Goal: Information Seeking & Learning: Check status

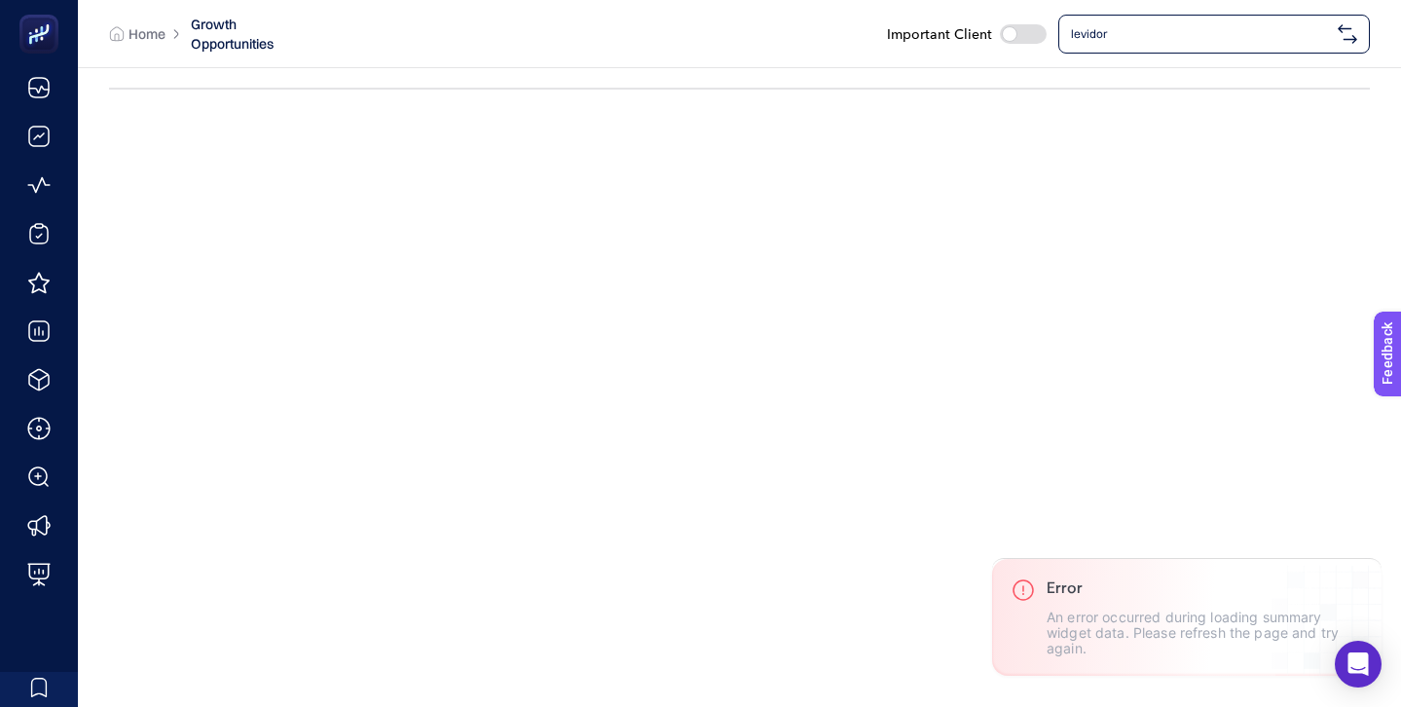
click at [1149, 33] on span "levidor" at bounding box center [1200, 34] width 259 height 16
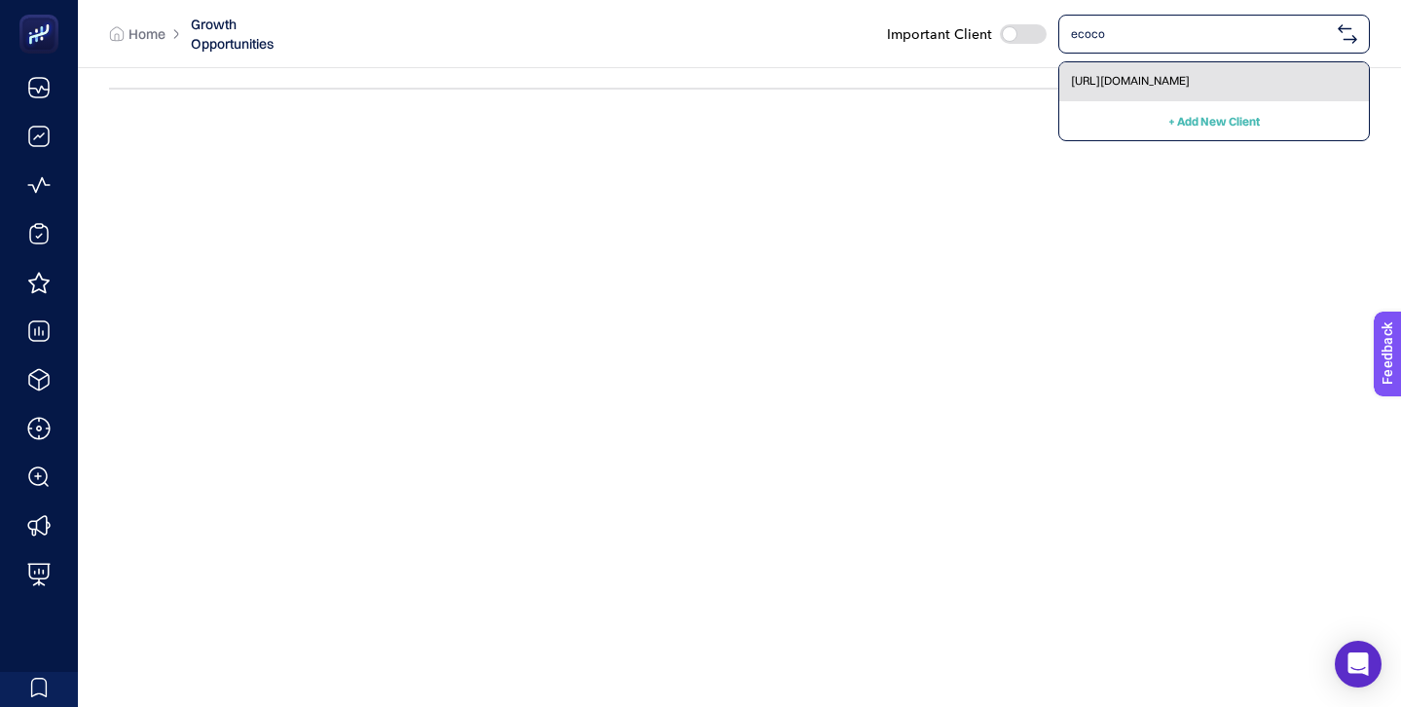
type input "ecoco"
click at [1162, 73] on span "[URL][DOMAIN_NAME]" at bounding box center [1130, 81] width 119 height 16
checkbox input "true"
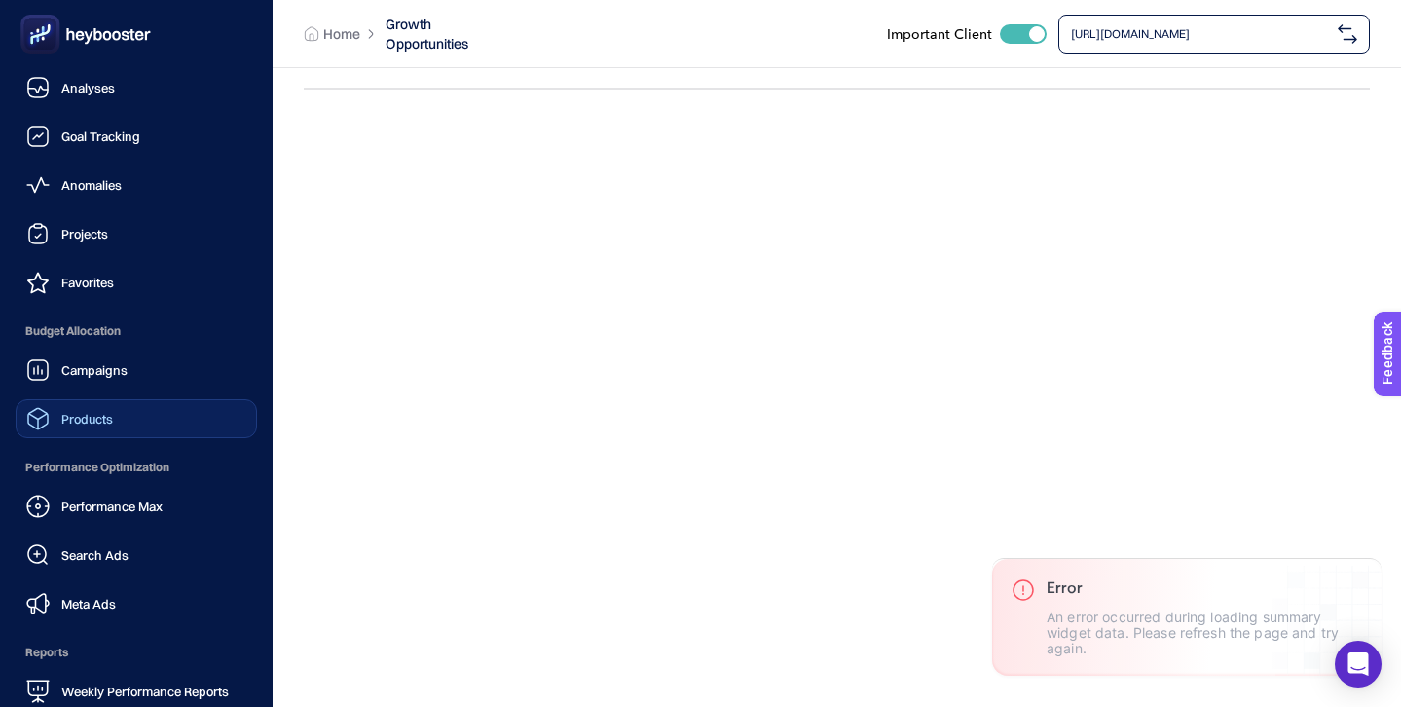
scroll to position [191, 0]
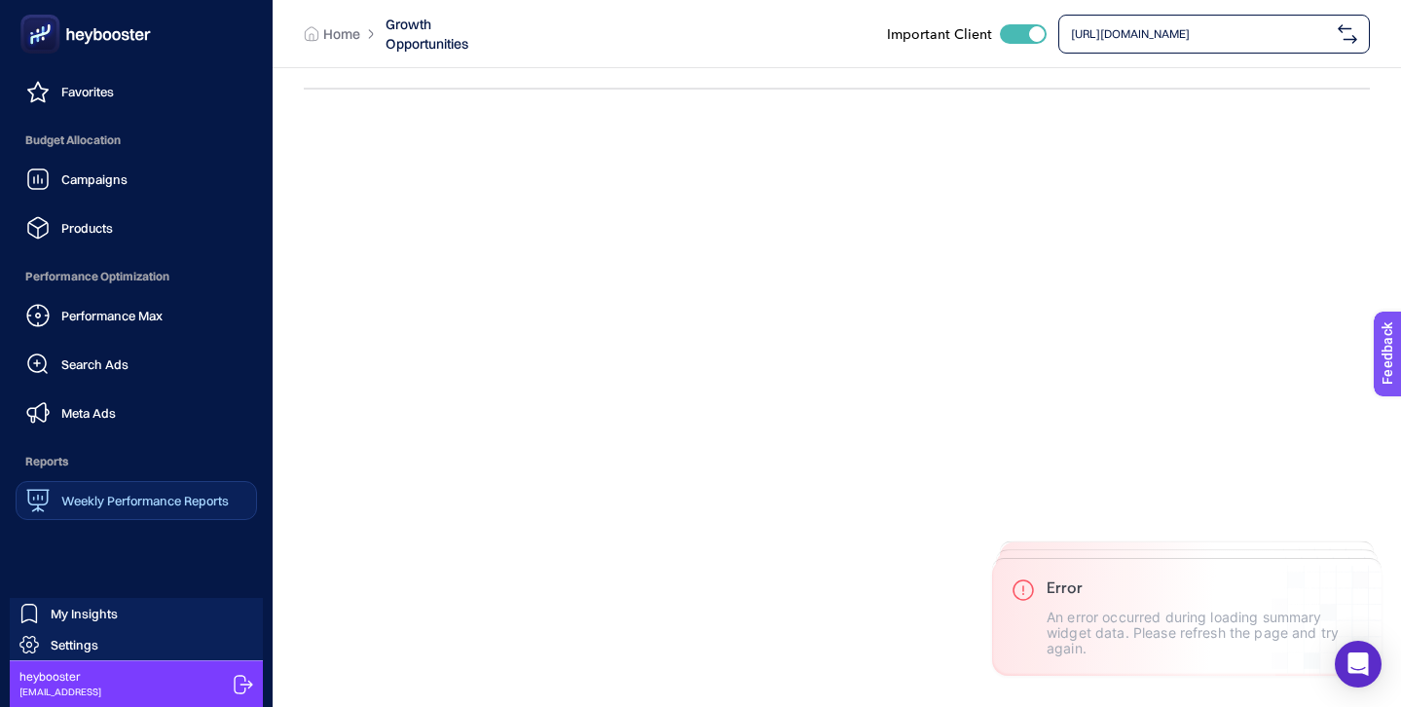
click at [151, 512] on link "Weekly Performance Reports" at bounding box center [136, 500] width 241 height 39
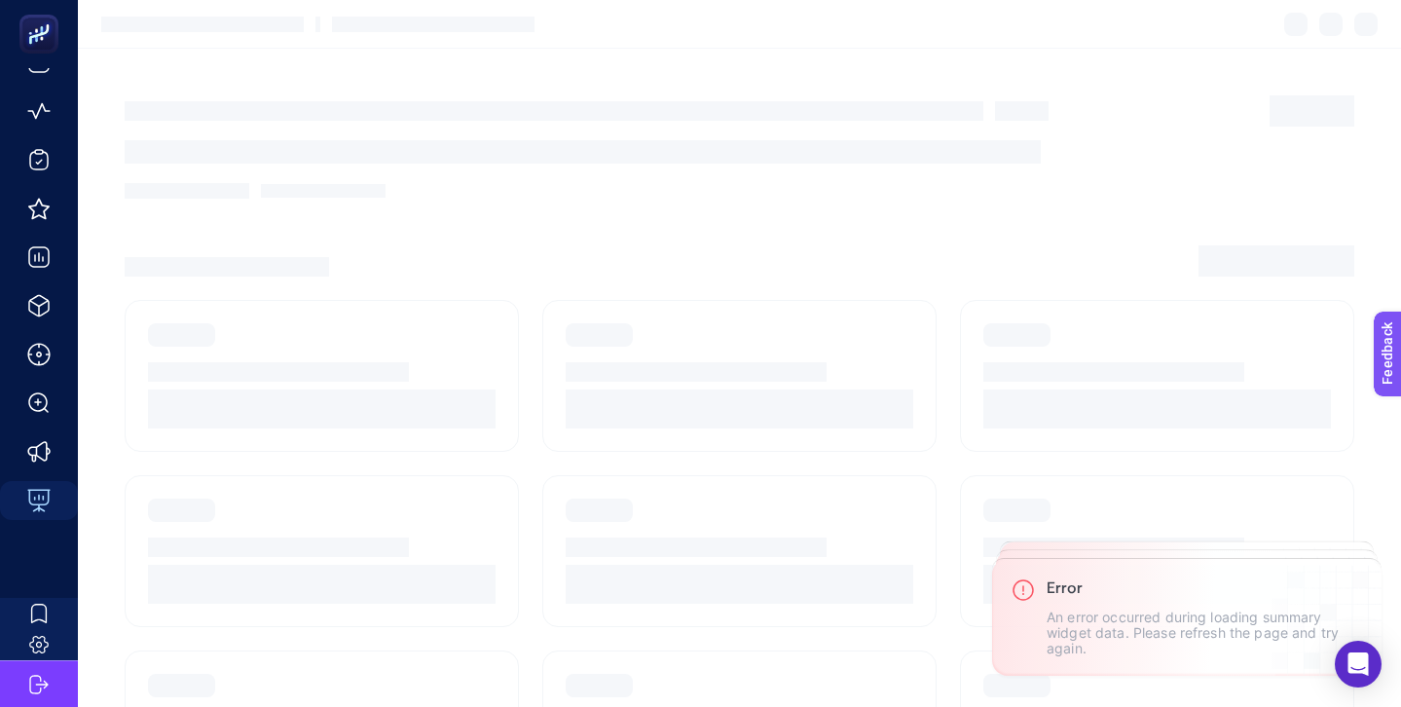
scroll to position [74, 0]
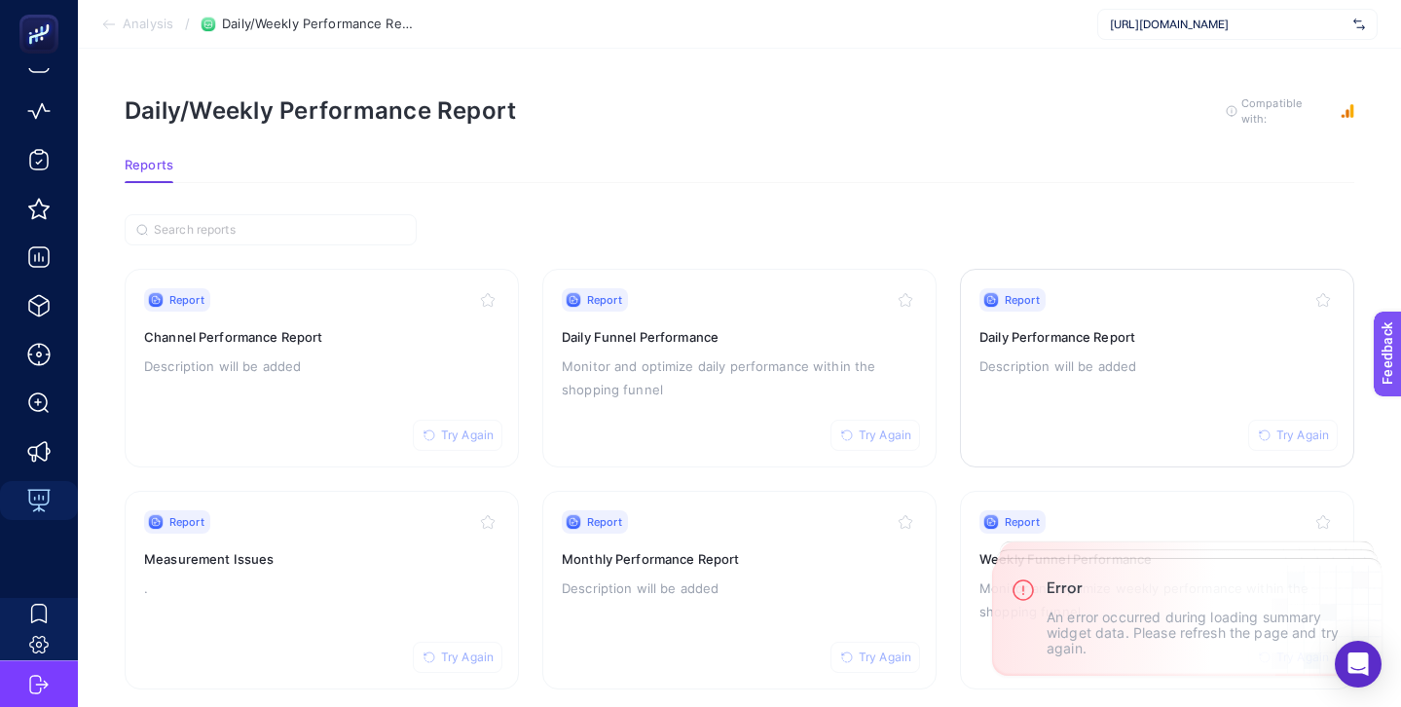
click at [1118, 327] on h3 "Daily Performance Report" at bounding box center [1156, 336] width 355 height 19
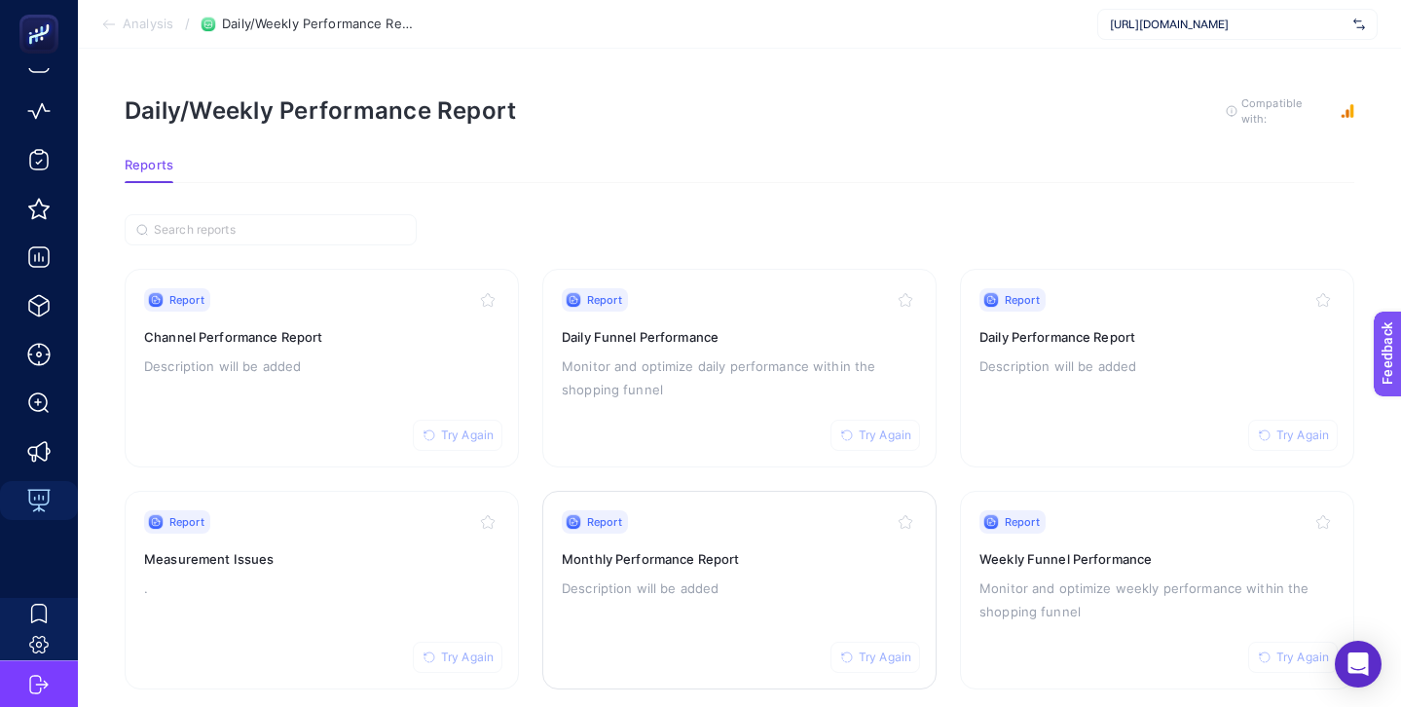
click at [727, 521] on div "Report Try Again" at bounding box center [739, 521] width 355 height 23
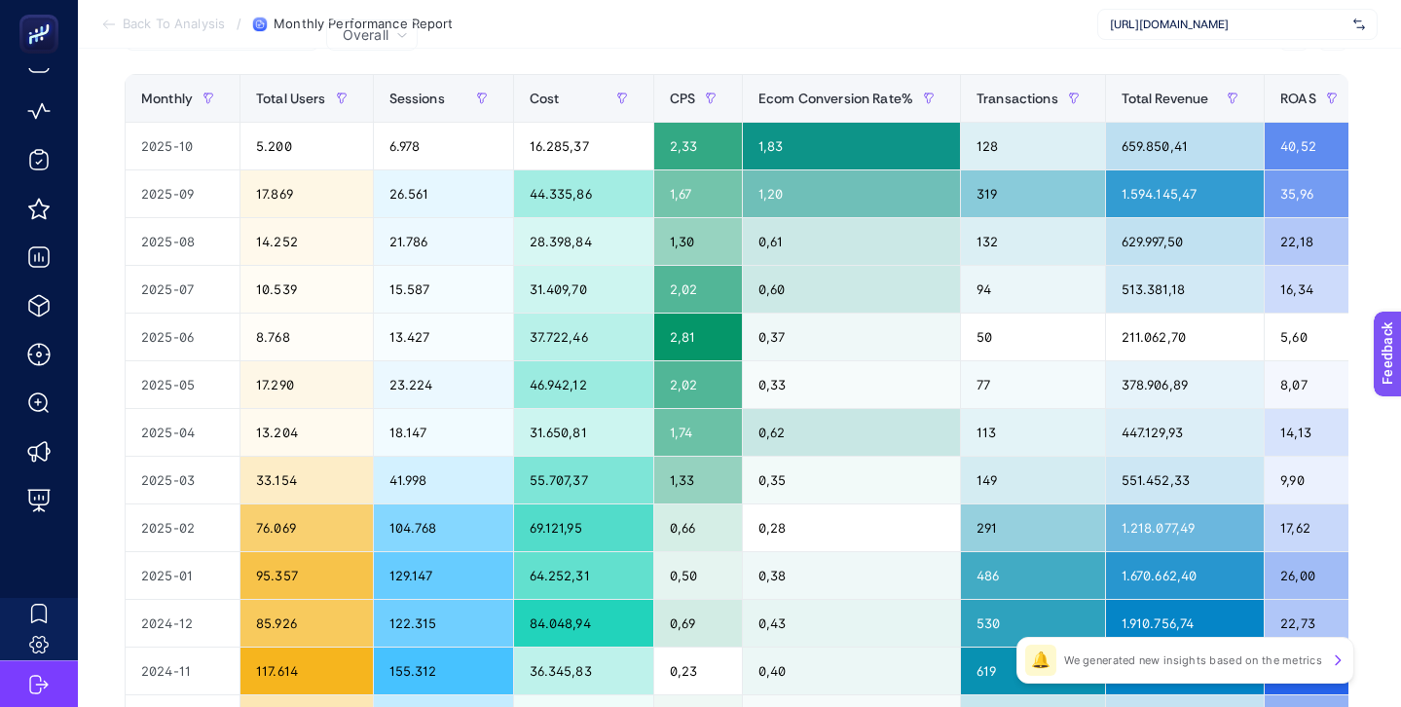
scroll to position [193, 0]
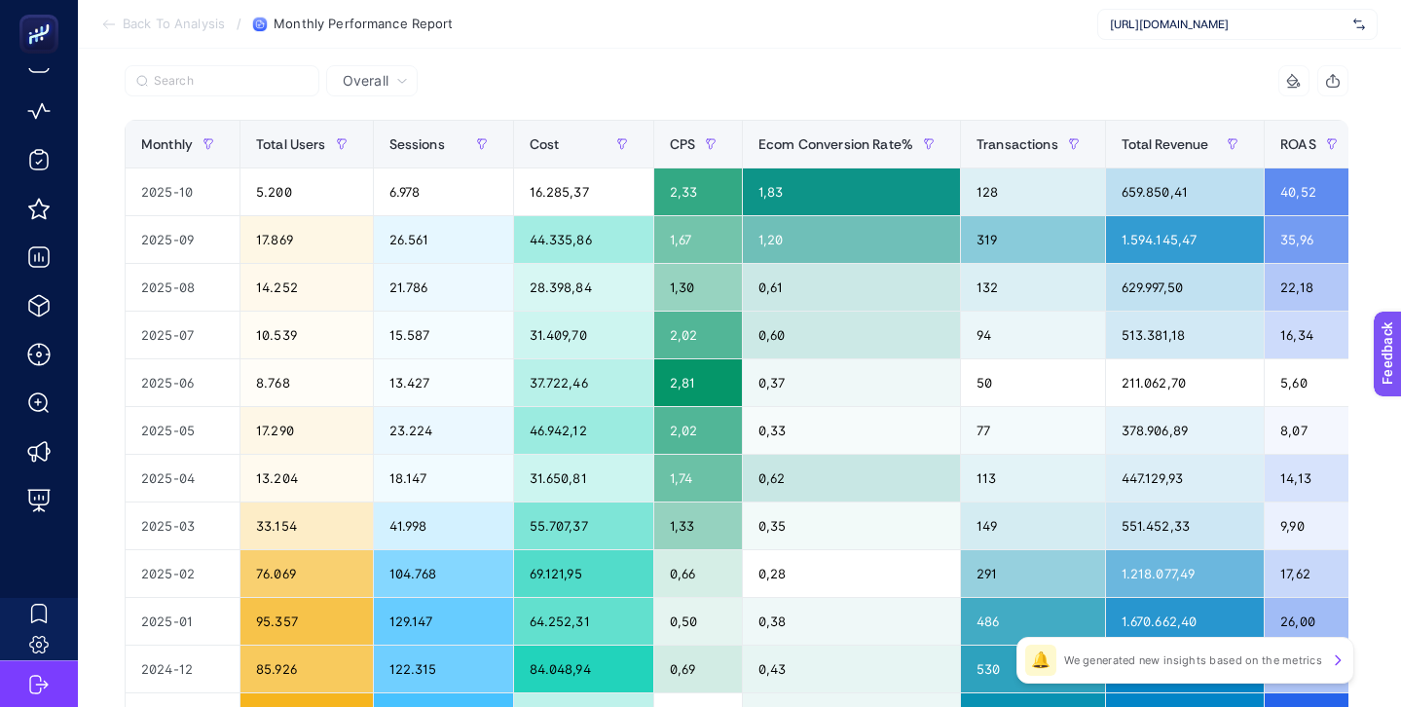
click at [1189, 31] on span "[URL][DOMAIN_NAME]" at bounding box center [1228, 25] width 236 height 16
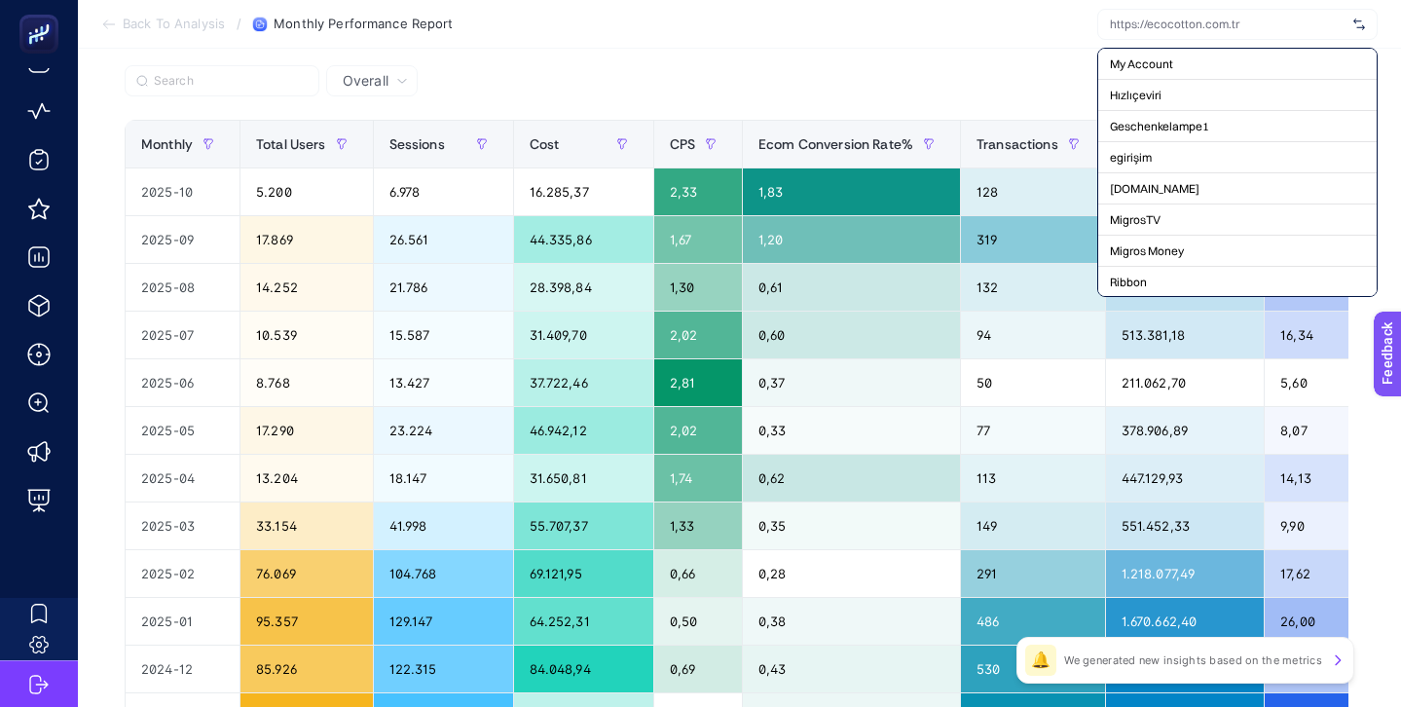
click at [1183, 22] on input "text" at bounding box center [1228, 25] width 236 height 16
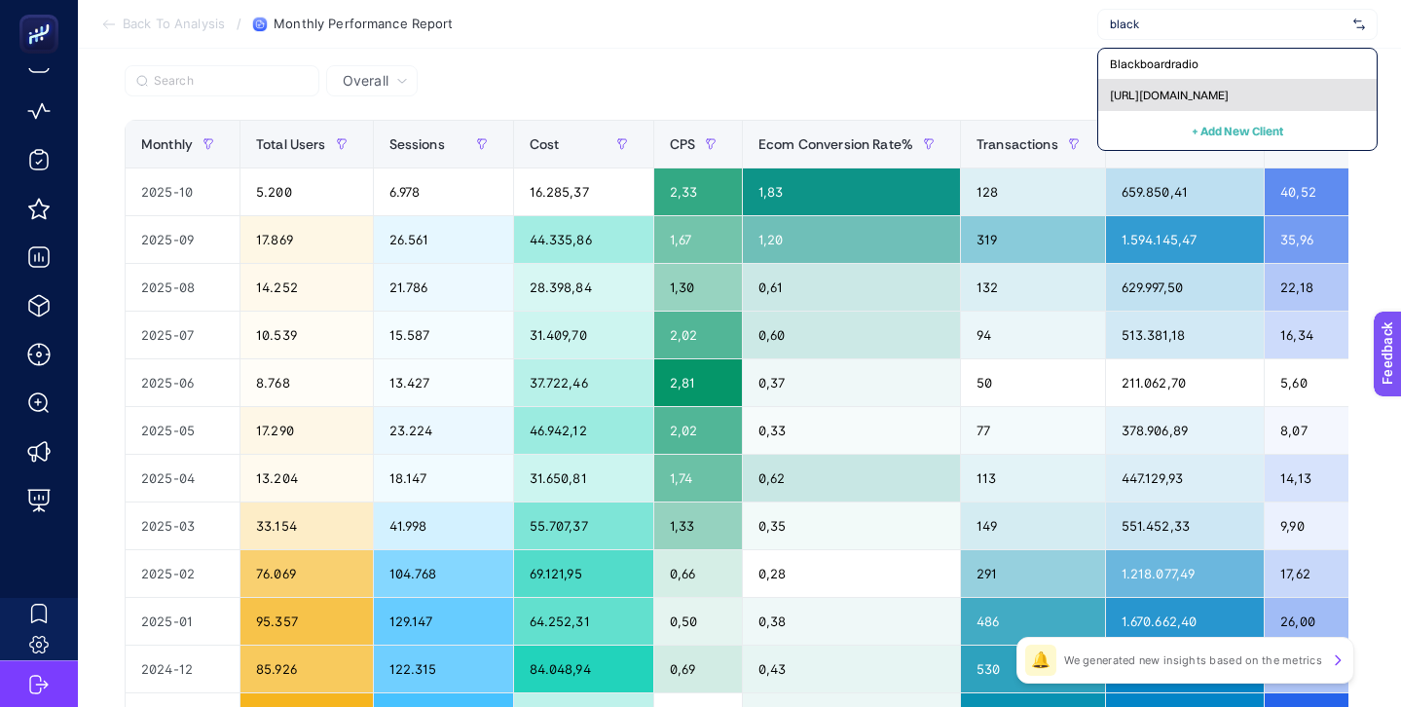
type input "black"
click at [1187, 89] on span "[URL][DOMAIN_NAME]" at bounding box center [1169, 96] width 119 height 16
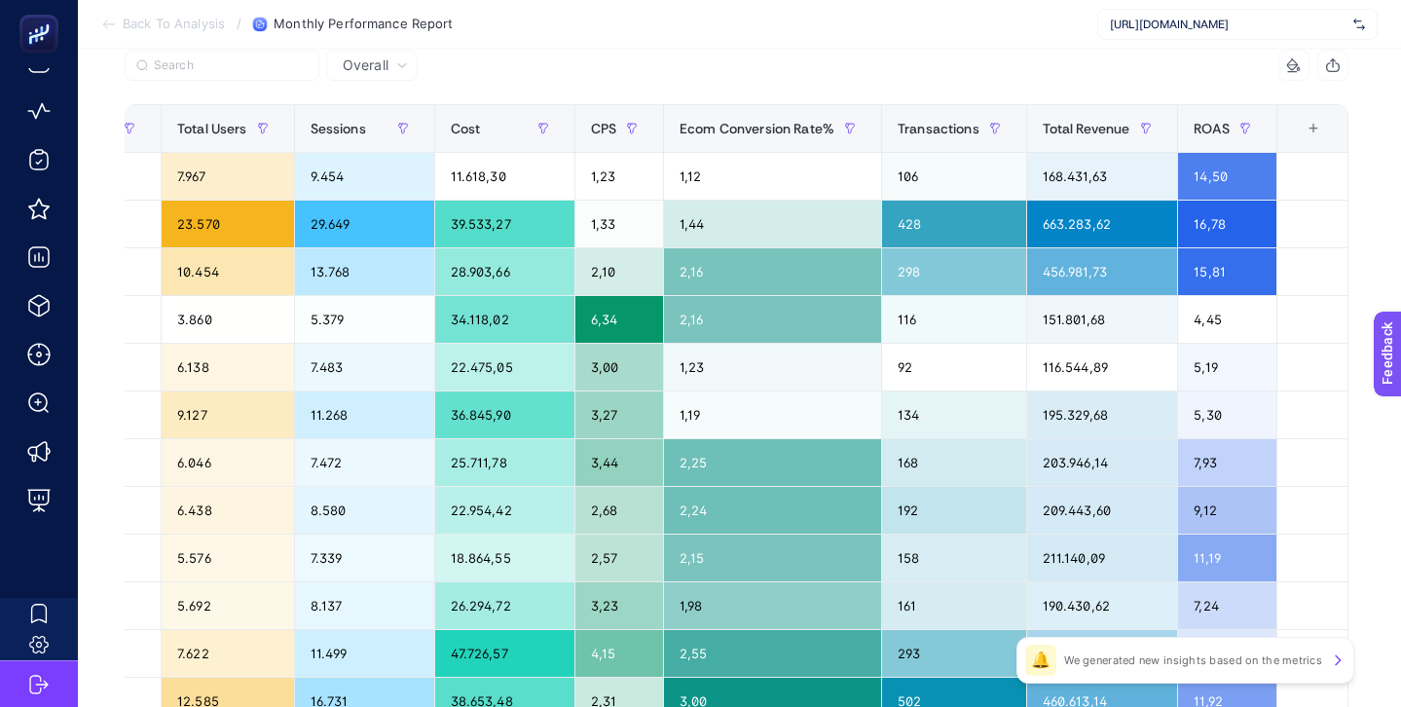
scroll to position [213, 0]
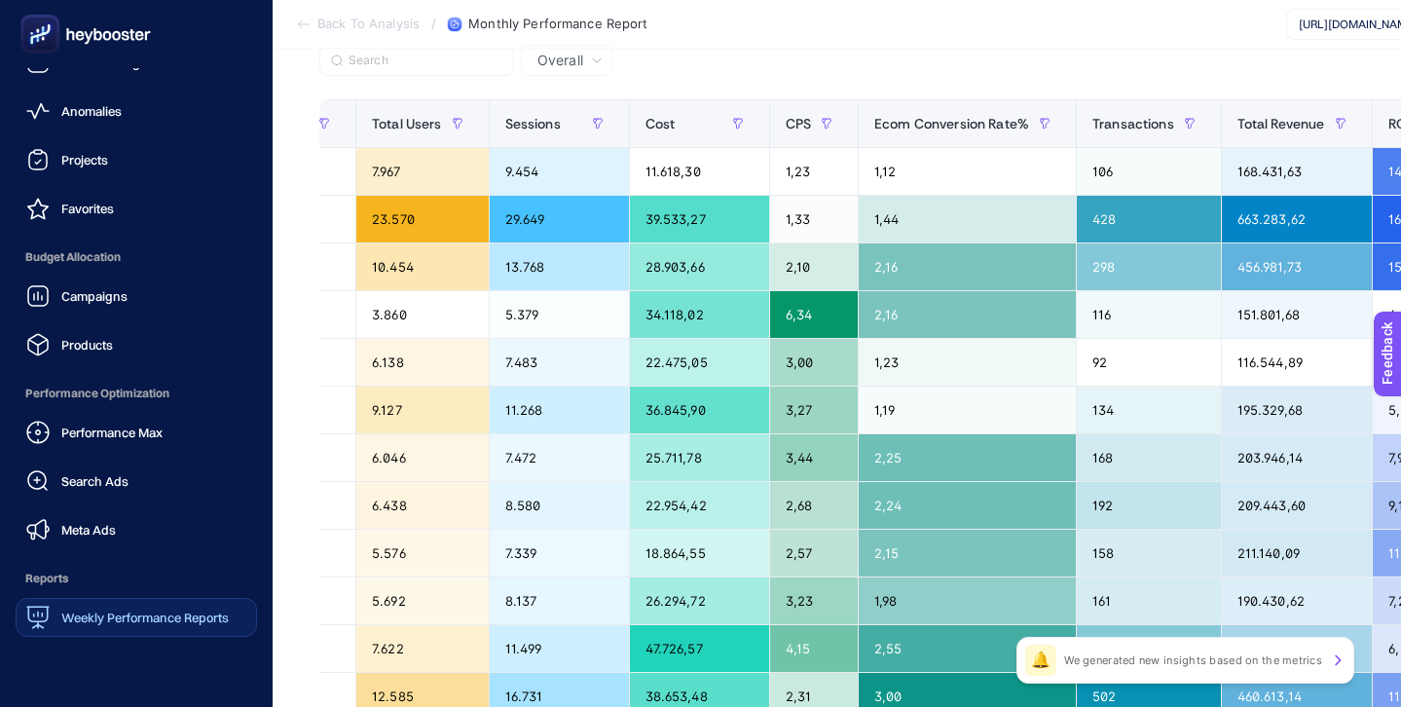
click at [138, 618] on span "Weekly Performance Reports" at bounding box center [144, 617] width 167 height 16
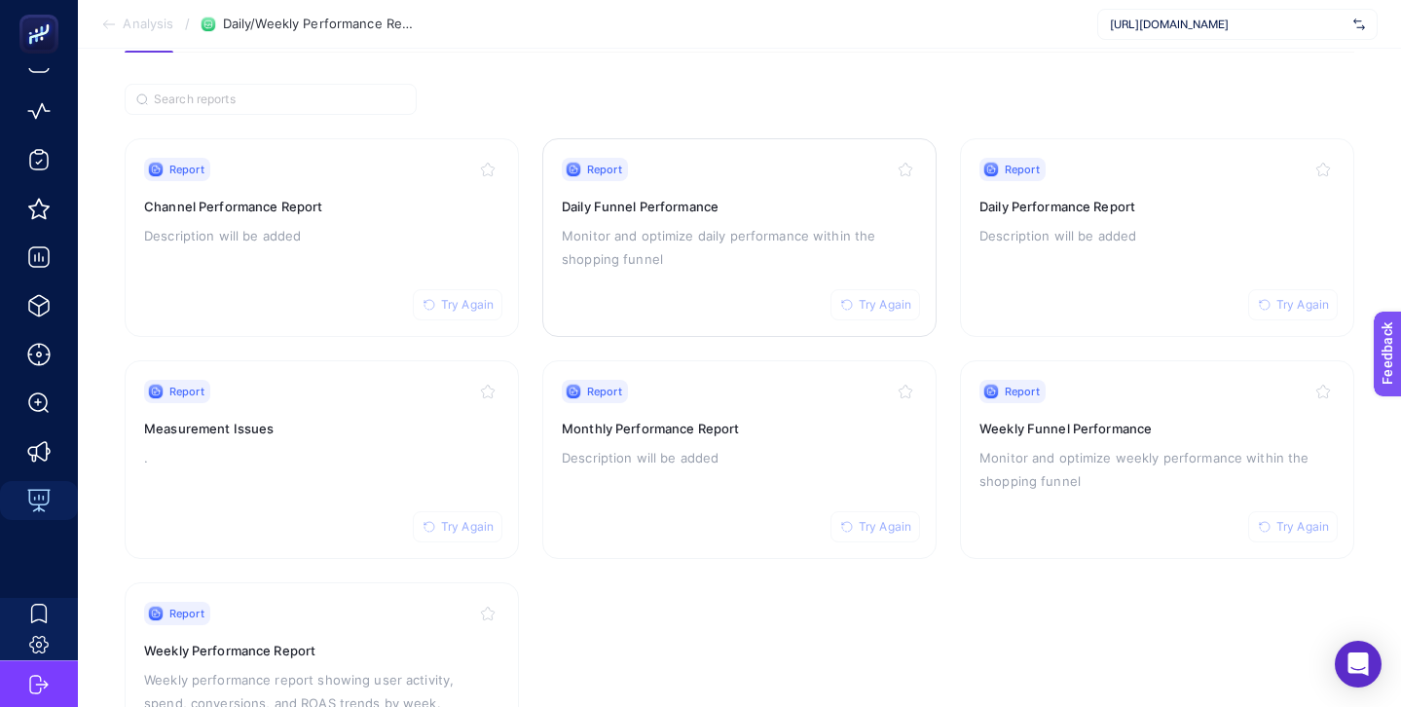
scroll to position [118, 0]
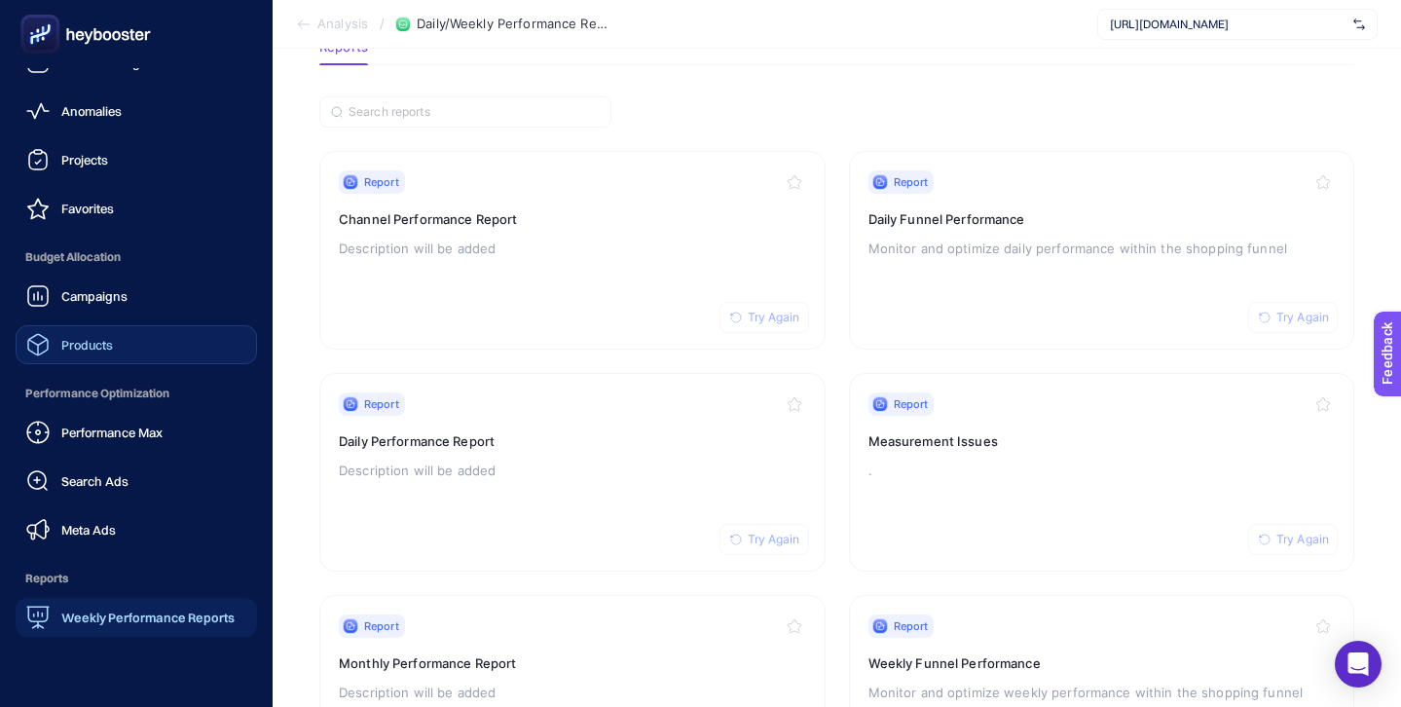
click at [95, 344] on span "Products" at bounding box center [87, 345] width 52 height 16
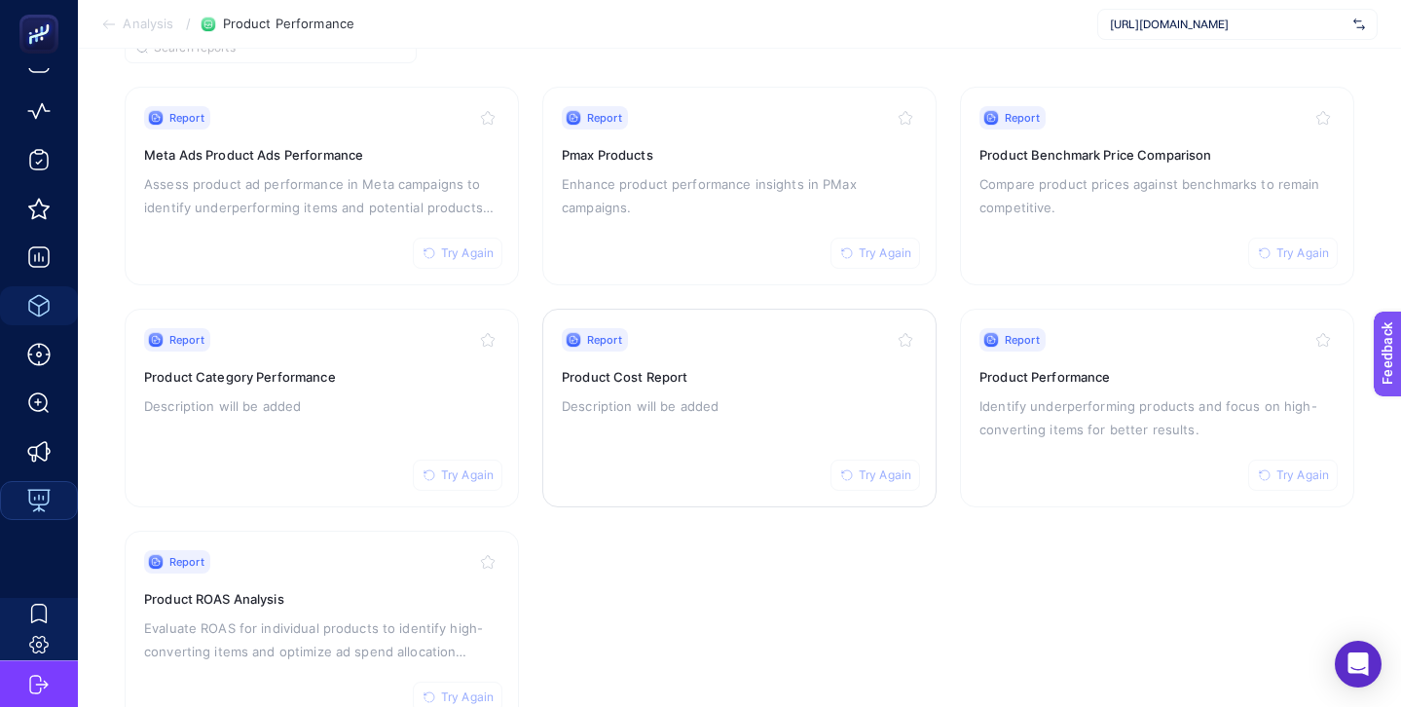
scroll to position [186, 0]
click at [1097, 341] on div "Report Try Again" at bounding box center [1156, 335] width 355 height 23
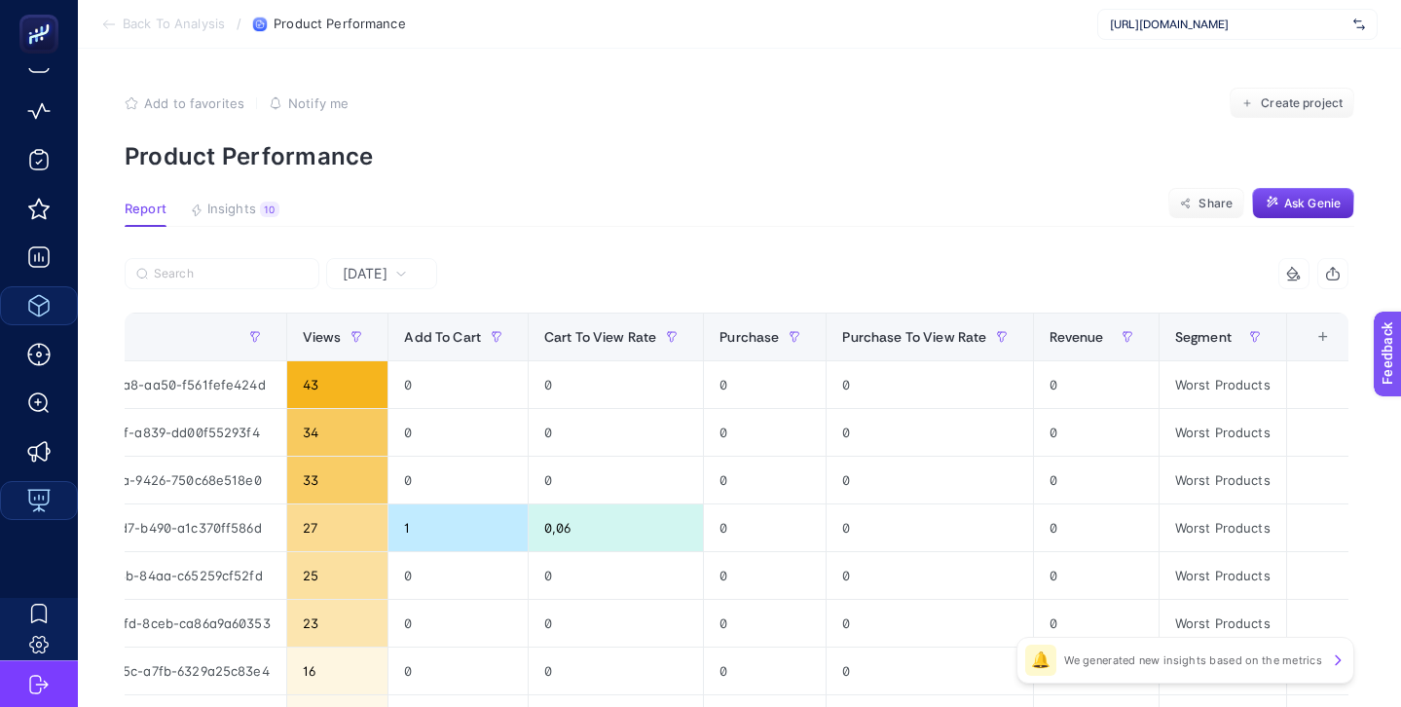
scroll to position [0, 536]
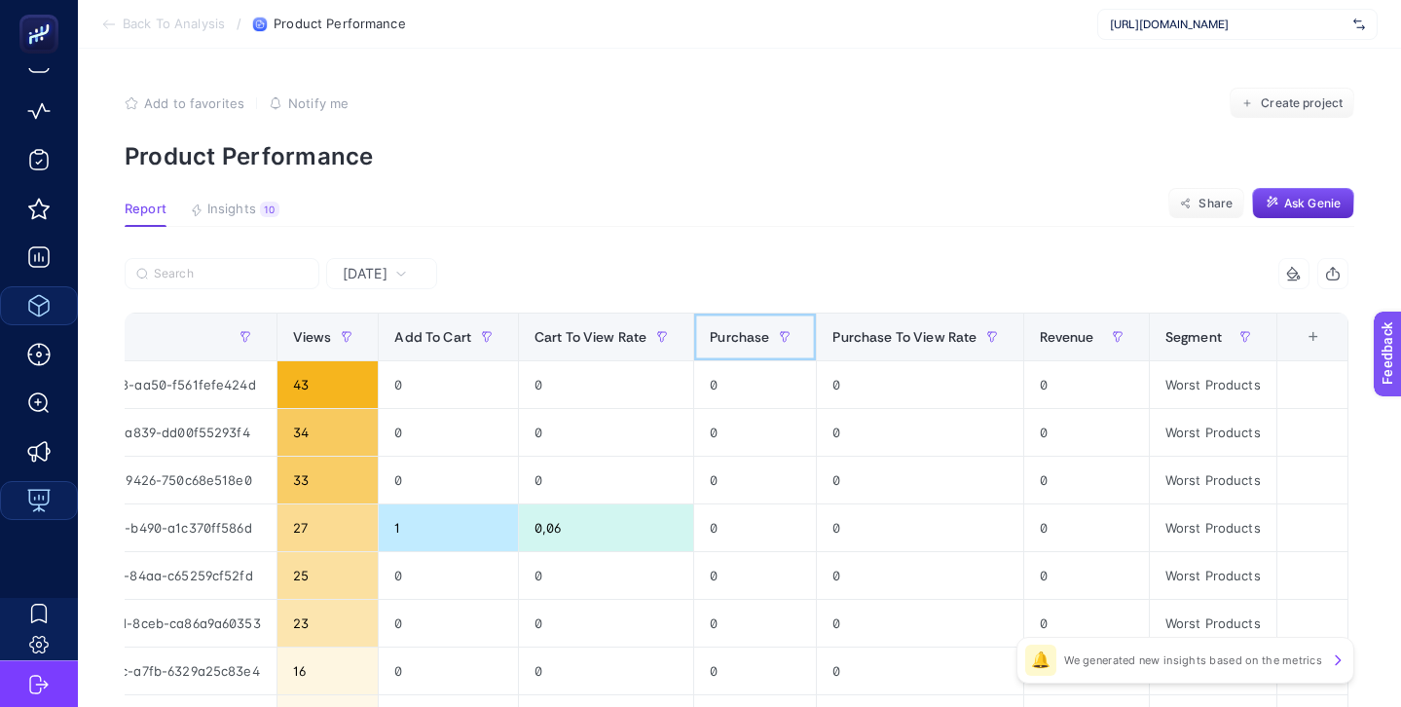
click at [745, 336] on span "Purchase" at bounding box center [739, 337] width 59 height 16
click at [739, 334] on span "Purchase" at bounding box center [739, 337] width 59 height 16
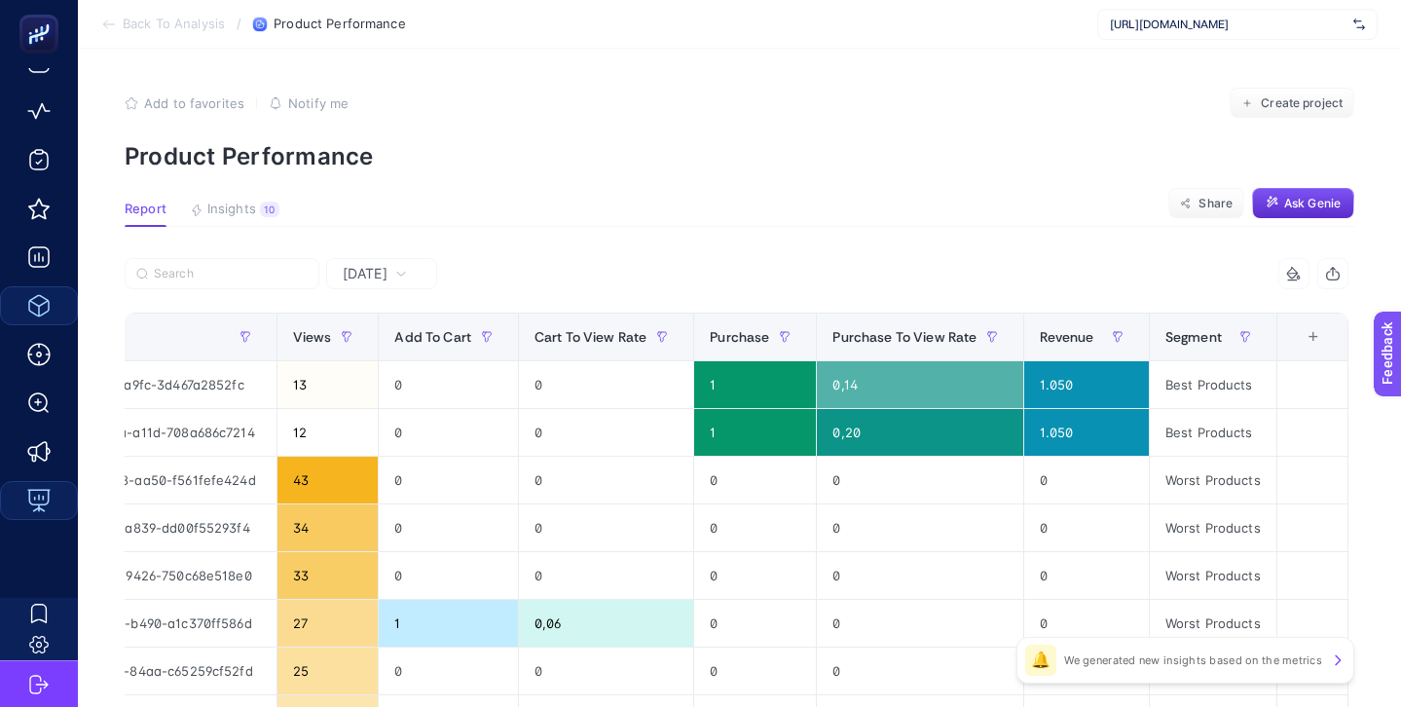
click at [408, 272] on div "[DATE]" at bounding box center [375, 274] width 80 height 14
click at [378, 386] on li "Last 30 Days" at bounding box center [381, 394] width 99 height 55
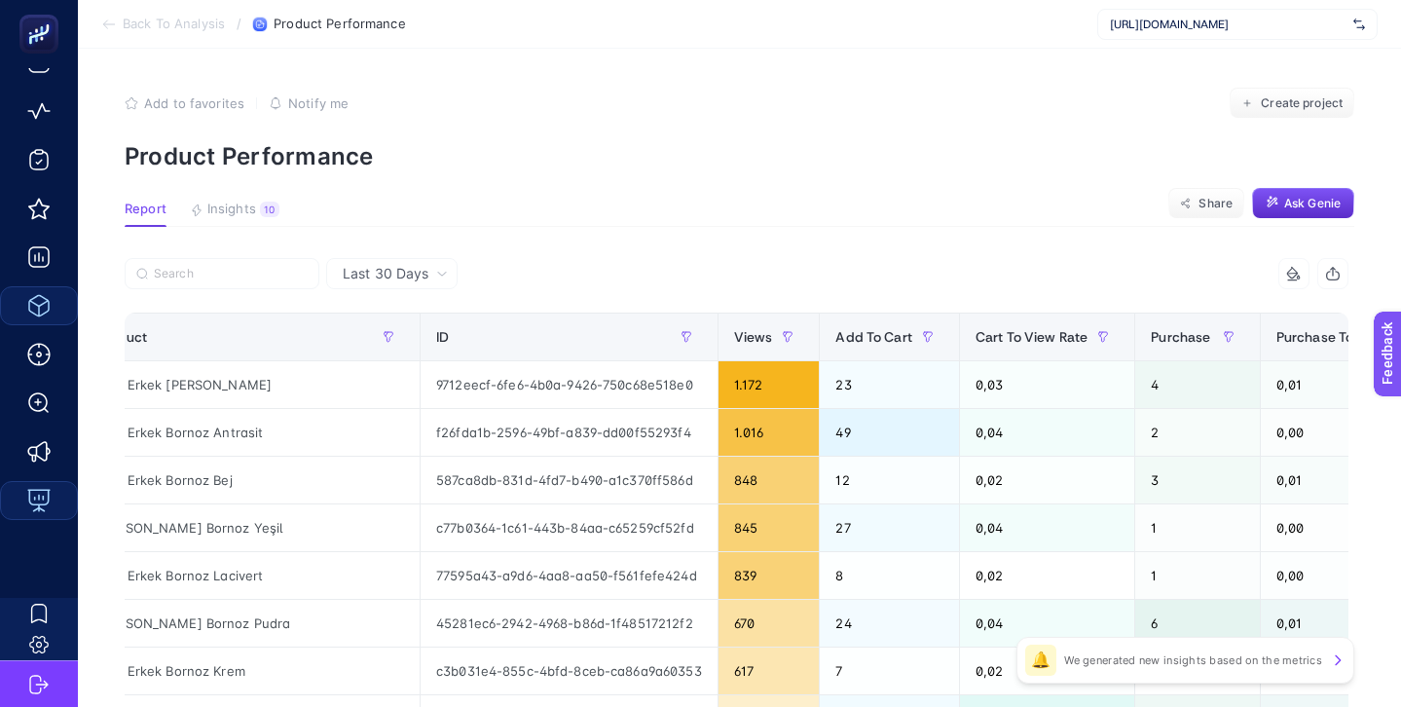
scroll to position [0, 47]
click at [1154, 339] on span "Purchase" at bounding box center [1178, 337] width 59 height 16
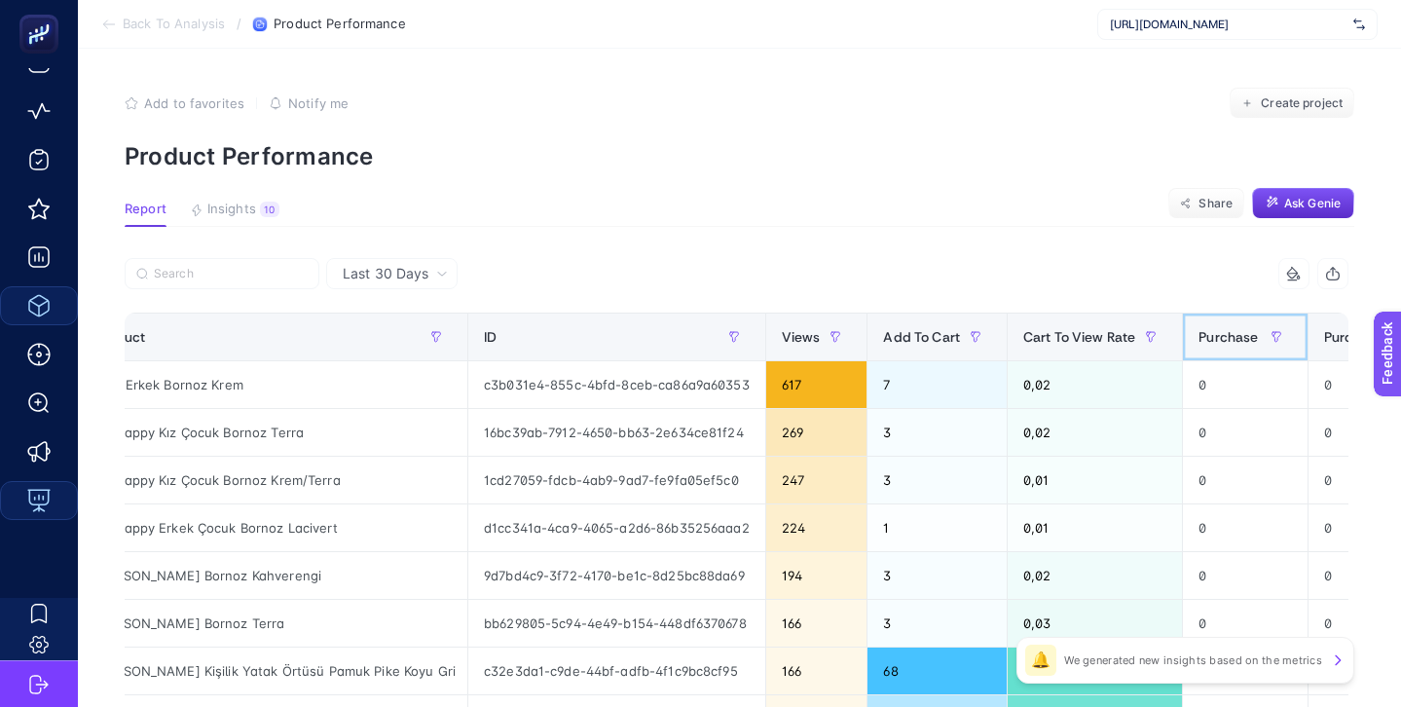
click at [1234, 333] on span "Purchase" at bounding box center [1227, 337] width 59 height 16
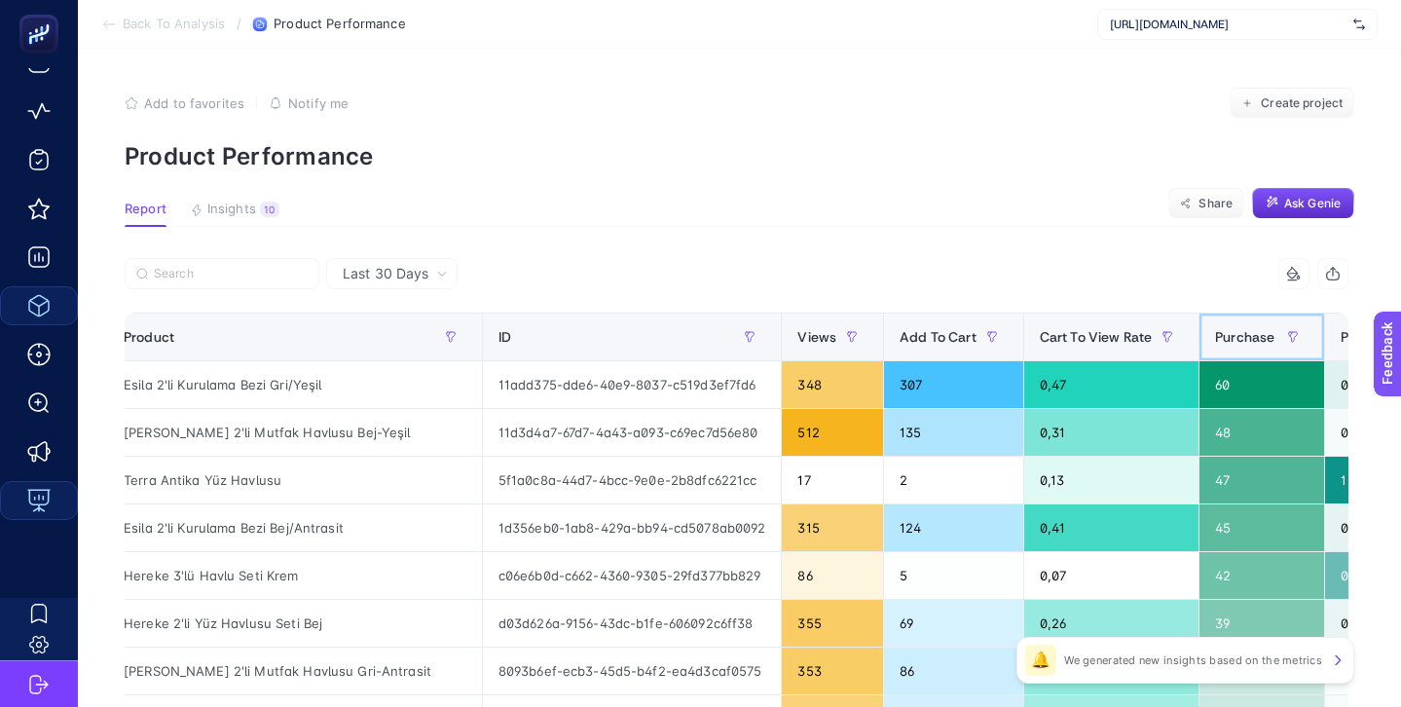
scroll to position [0, 0]
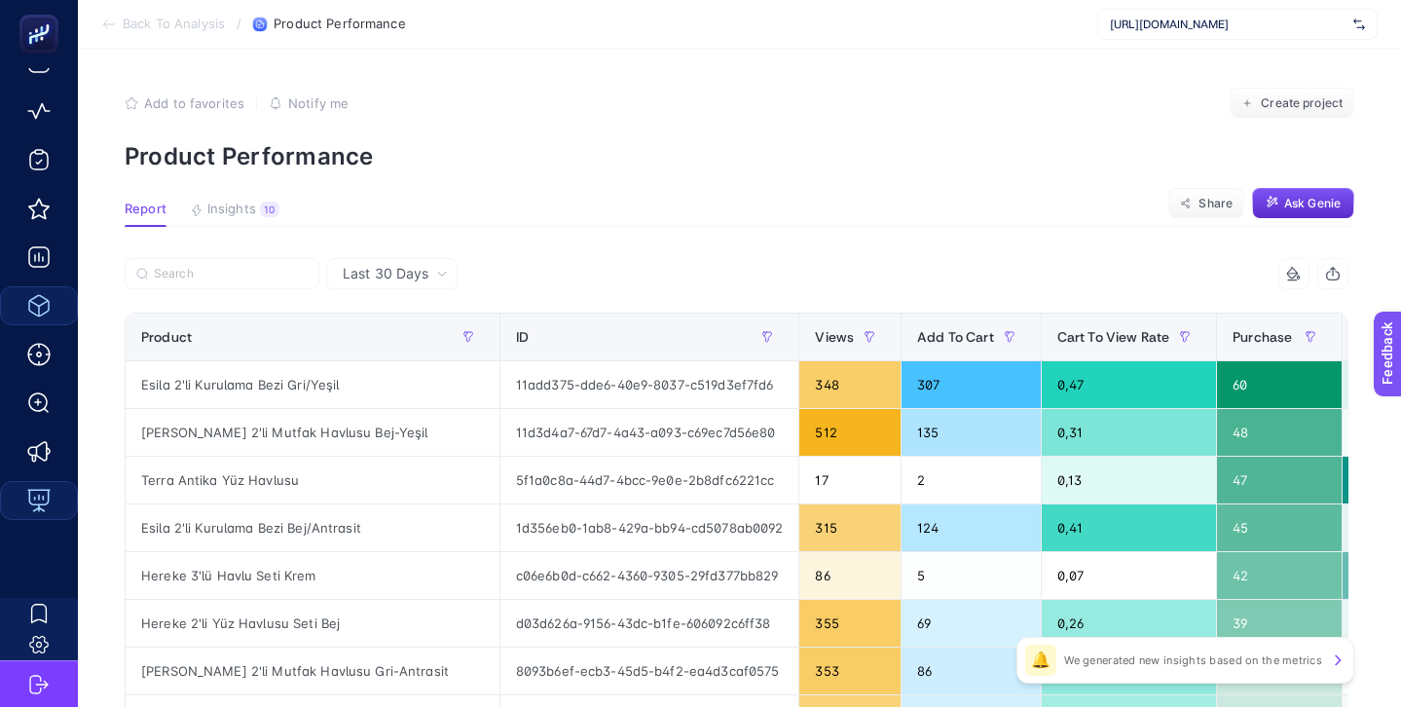
click at [1182, 20] on span "[URL][DOMAIN_NAME]" at bounding box center [1228, 25] width 236 height 16
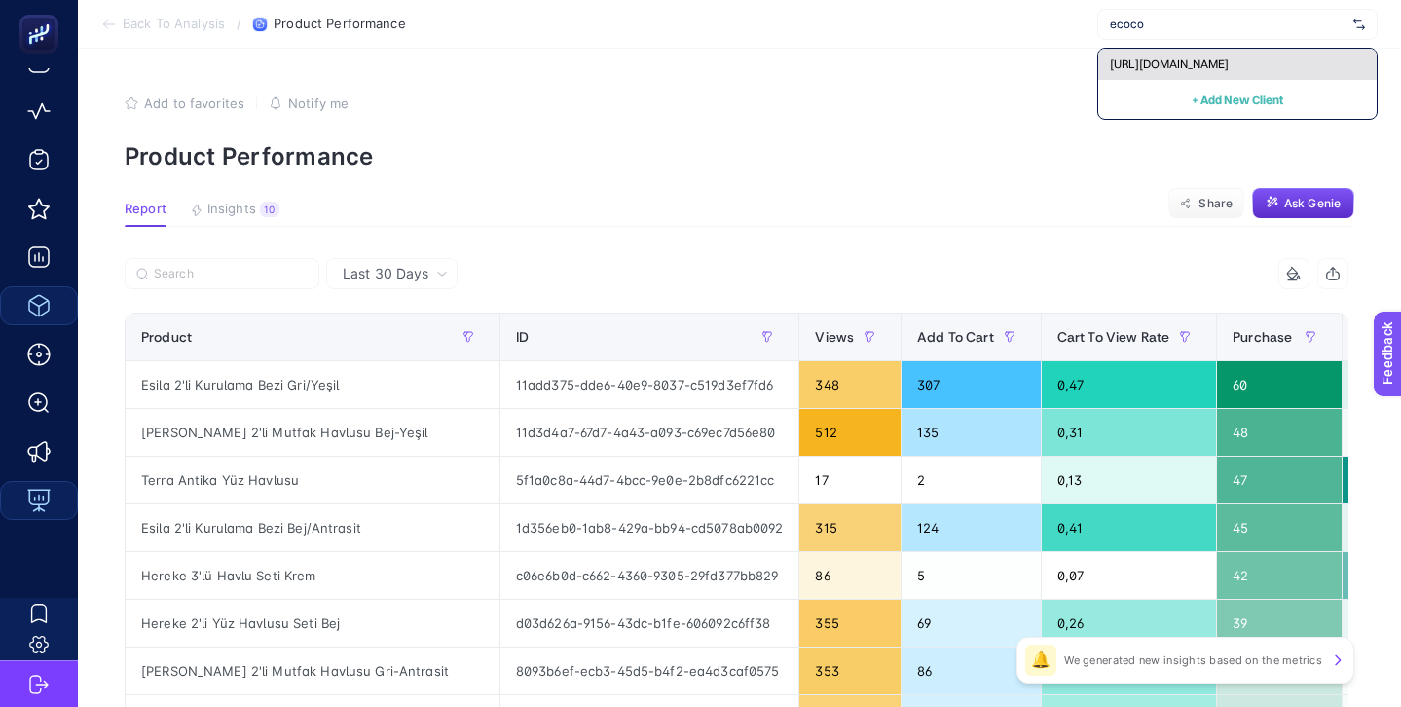
type input "ecoco"
click at [1186, 63] on span "[URL][DOMAIN_NAME]" at bounding box center [1169, 64] width 119 height 16
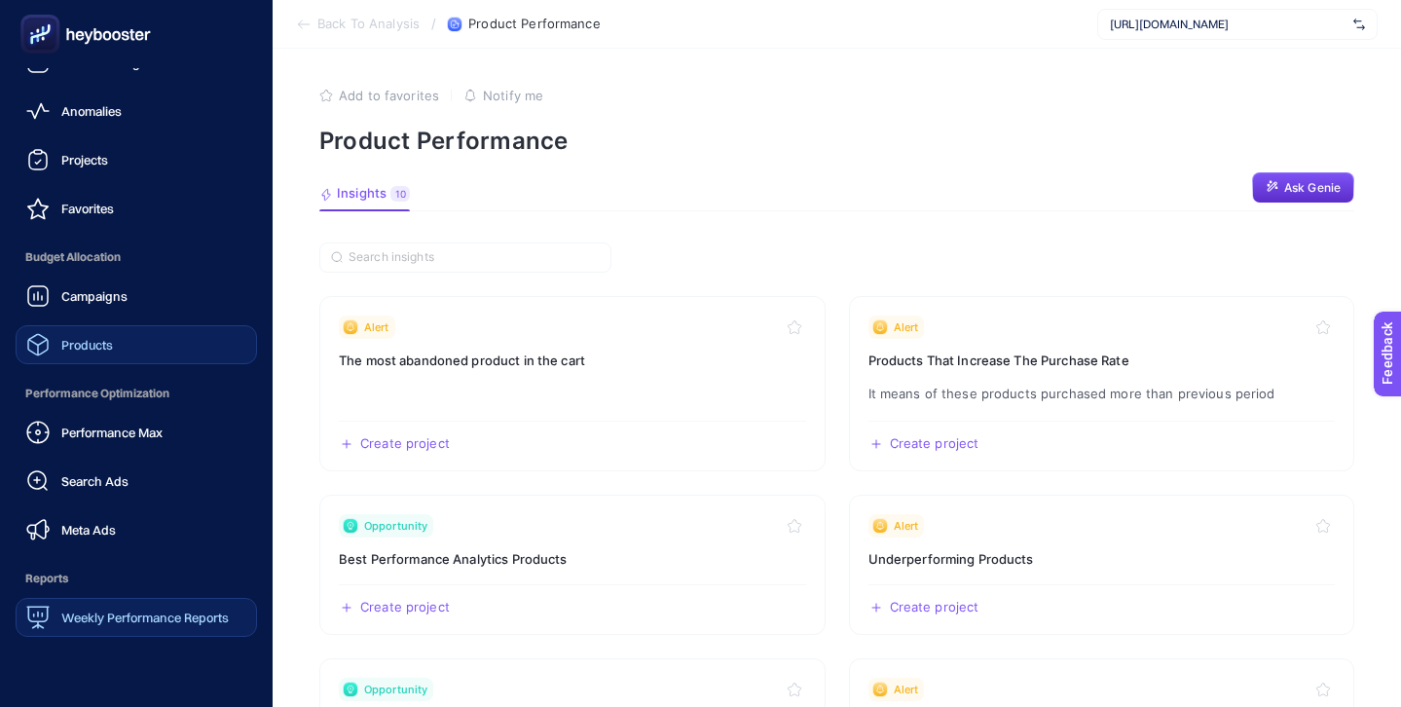
click at [102, 353] on div "Products" at bounding box center [69, 344] width 87 height 23
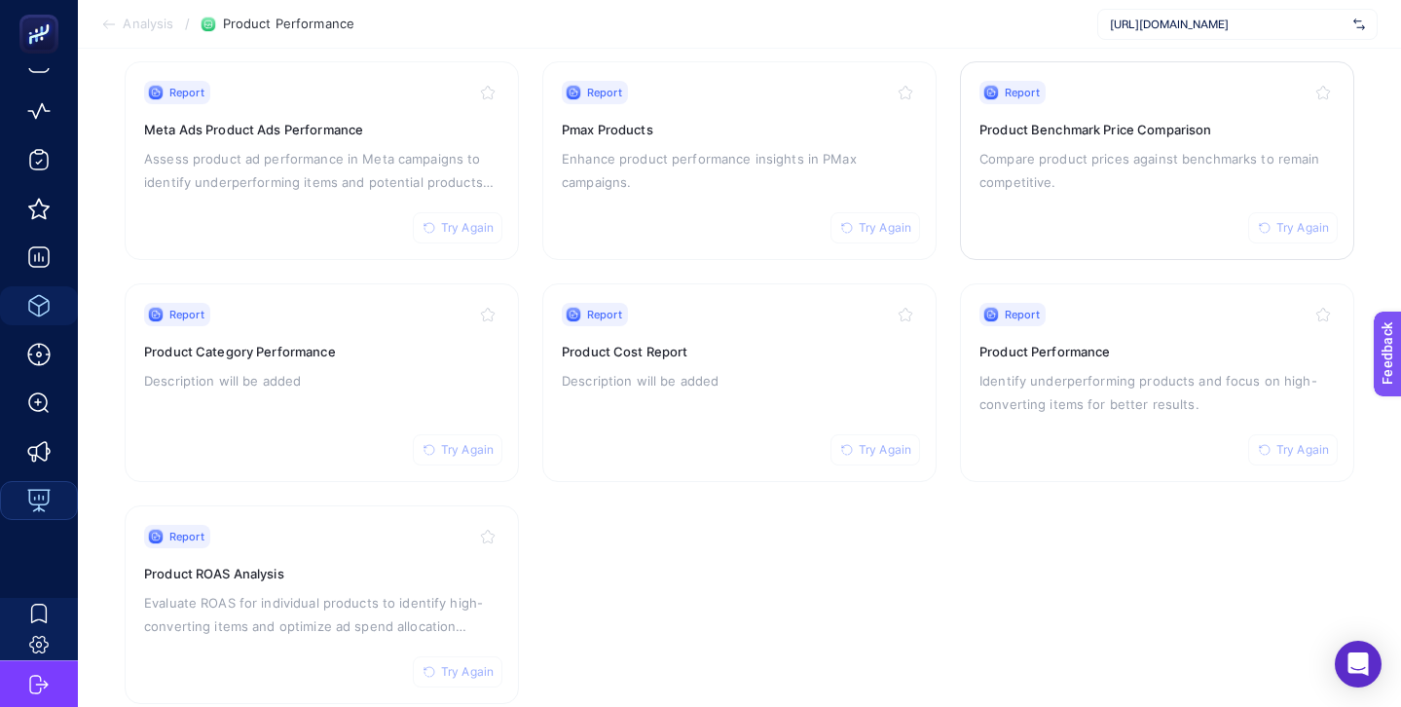
scroll to position [248, 0]
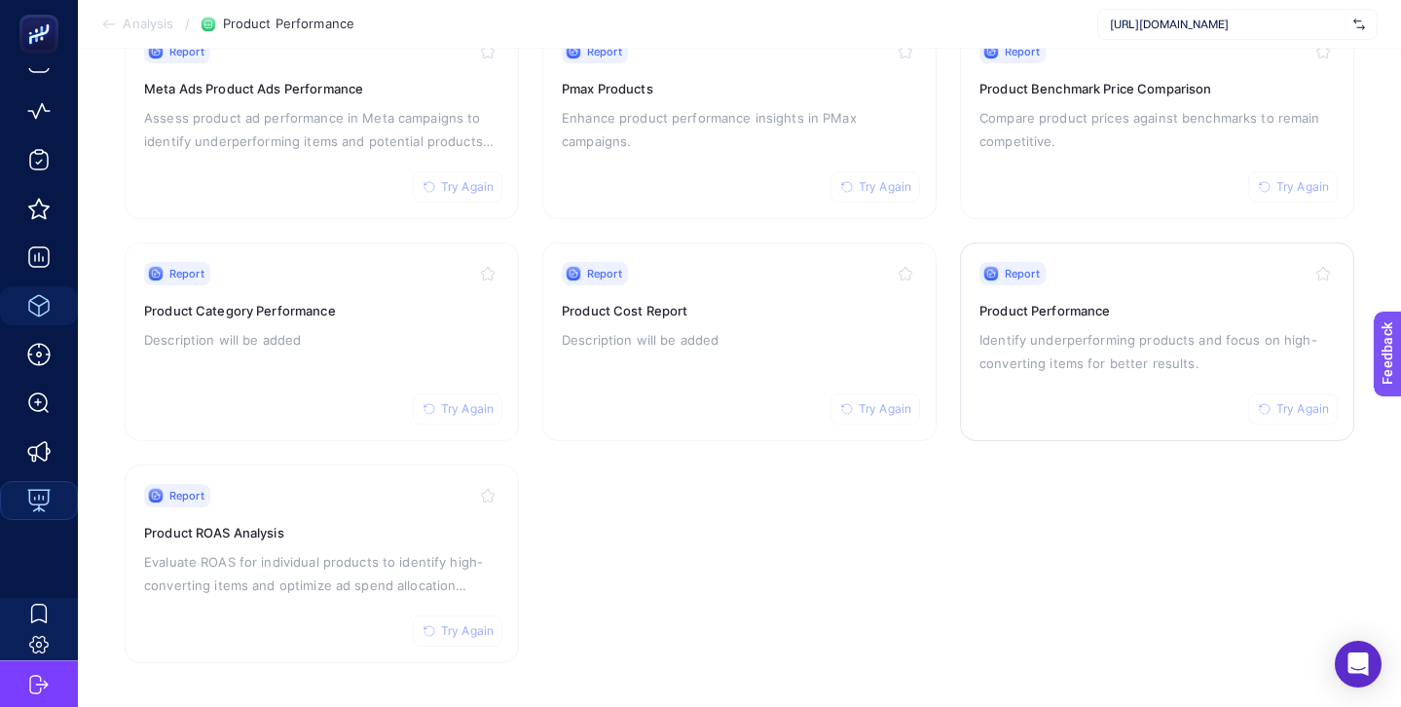
click at [1172, 317] on div "Report Try Again Product Performance Identify underperforming products and focu…" at bounding box center [1156, 342] width 355 height 160
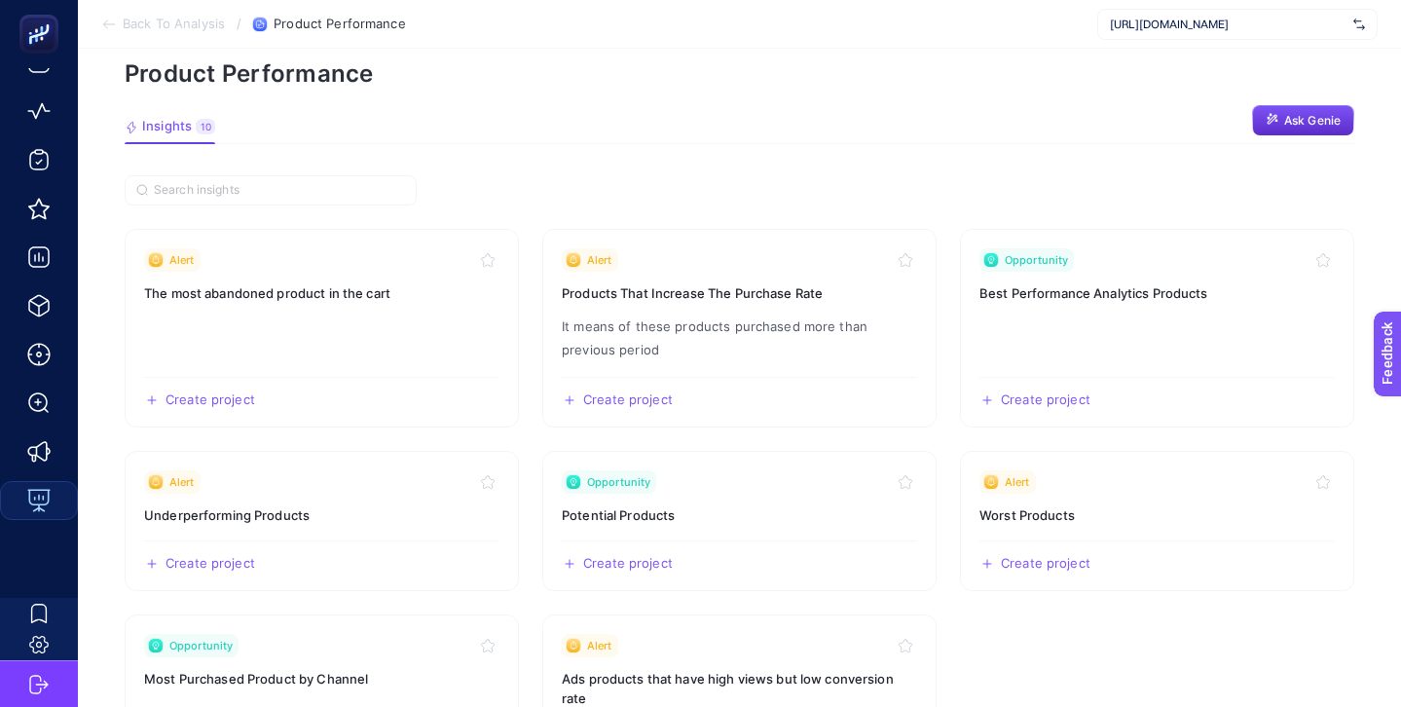
scroll to position [336, 0]
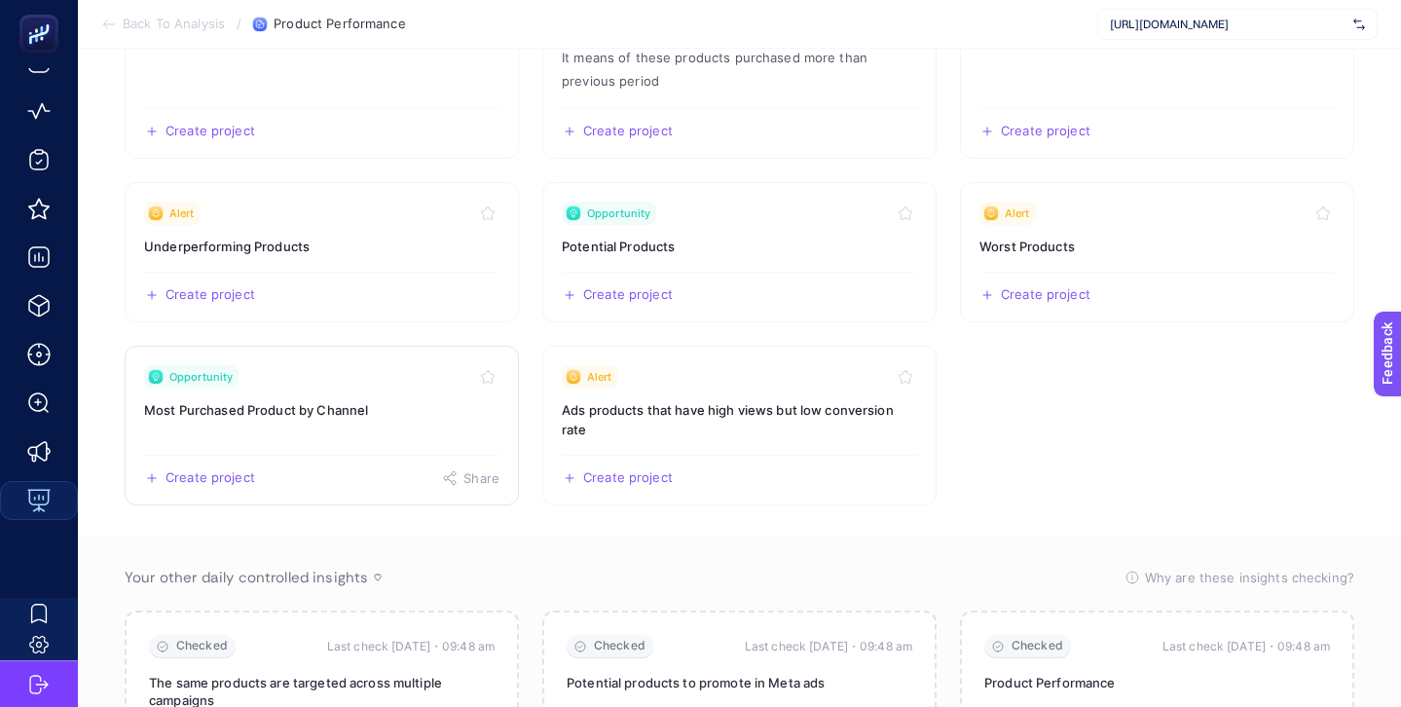
click at [358, 400] on h3 "Most Purchased Product by Channel" at bounding box center [321, 409] width 355 height 19
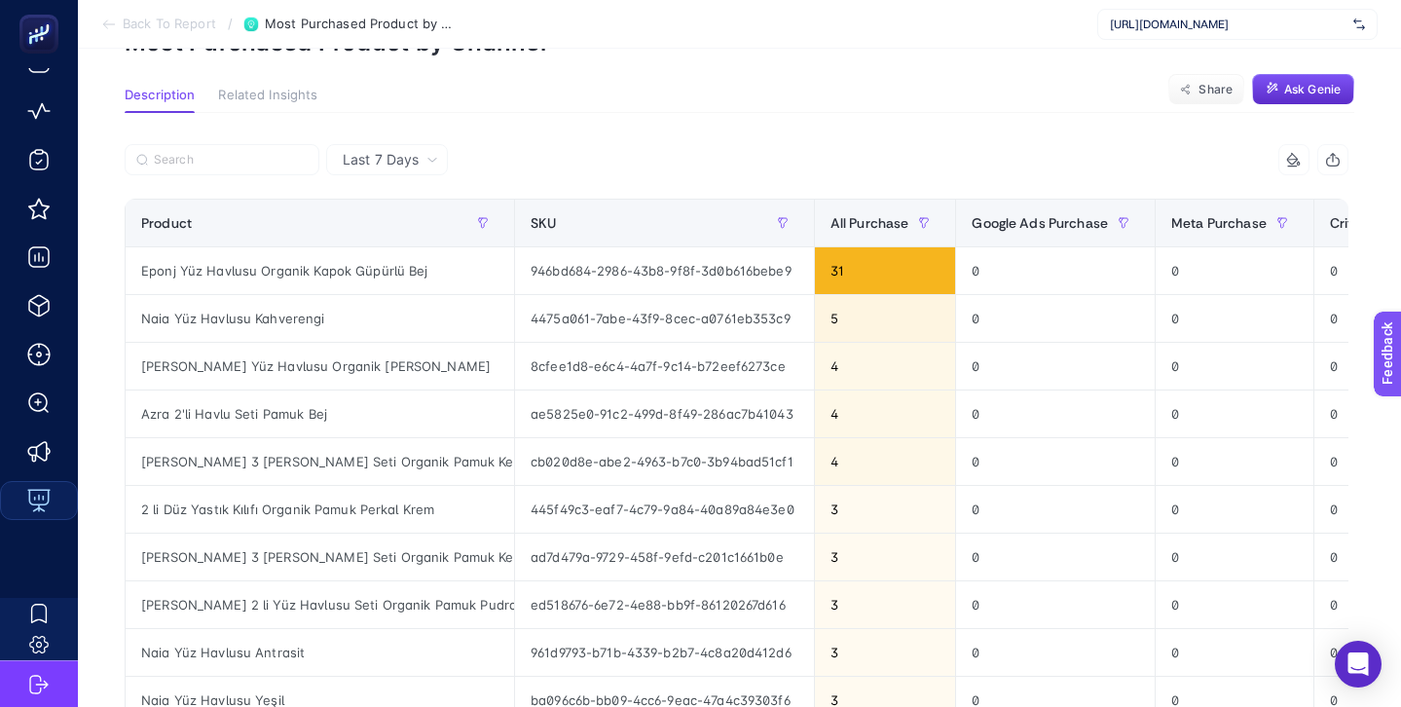
scroll to position [75, 0]
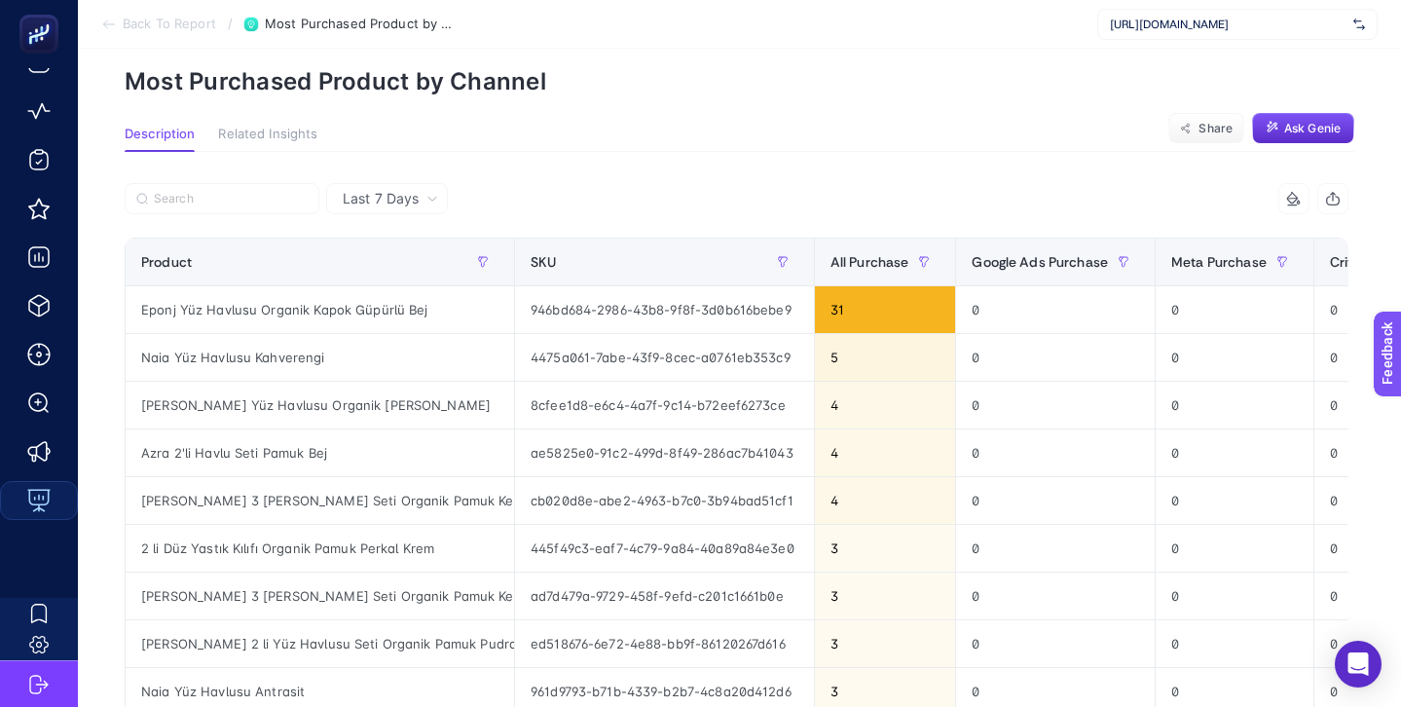
click at [432, 189] on div "Last 7 Days" at bounding box center [387, 198] width 122 height 31
click at [393, 266] on li "Last 30 Days" at bounding box center [387, 274] width 110 height 35
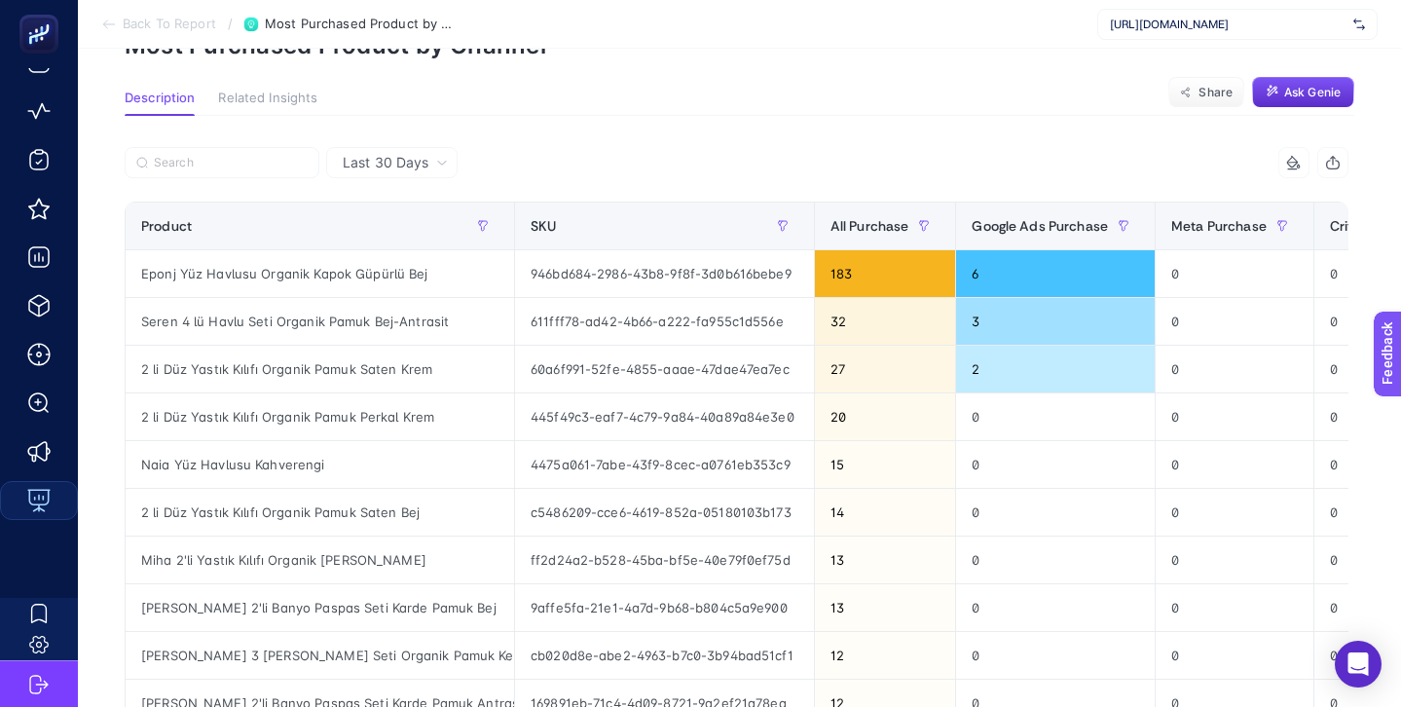
scroll to position [0, 0]
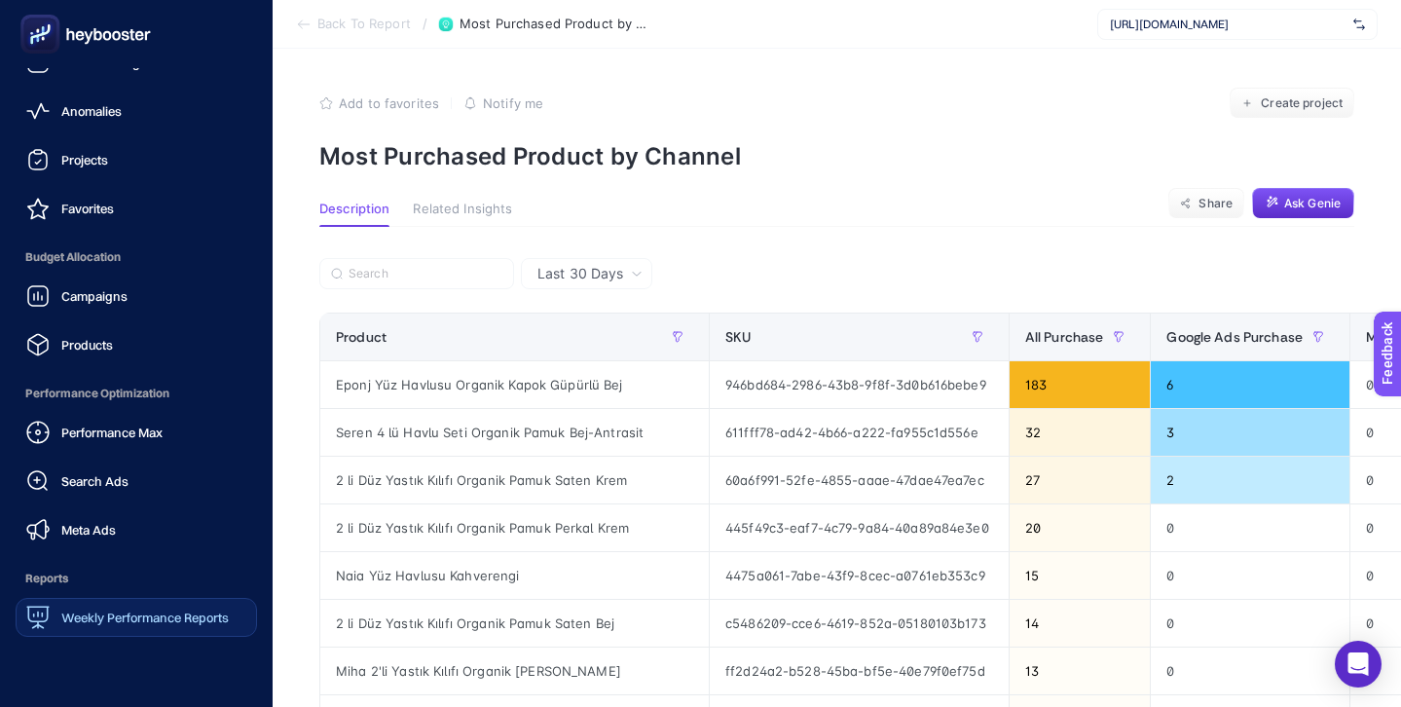
click at [138, 619] on span "Weekly Performance Reports" at bounding box center [144, 617] width 167 height 16
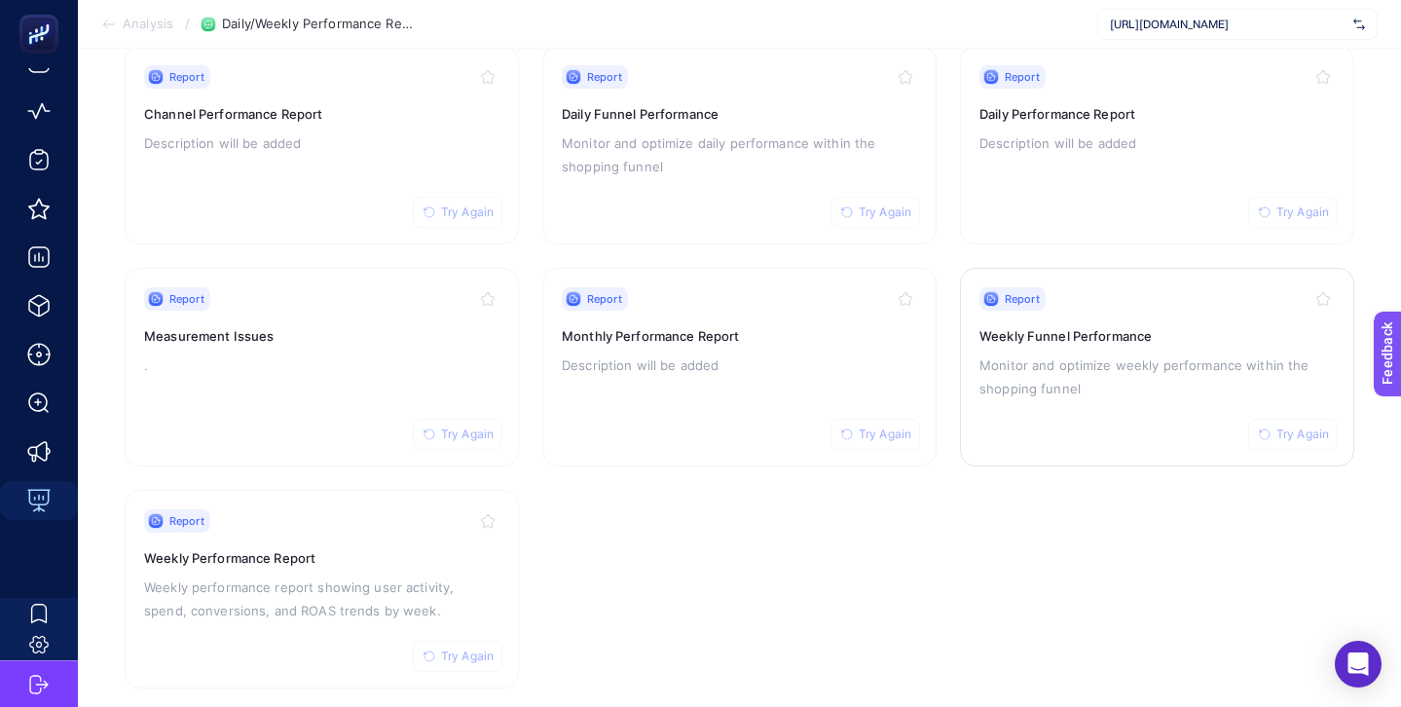
scroll to position [248, 0]
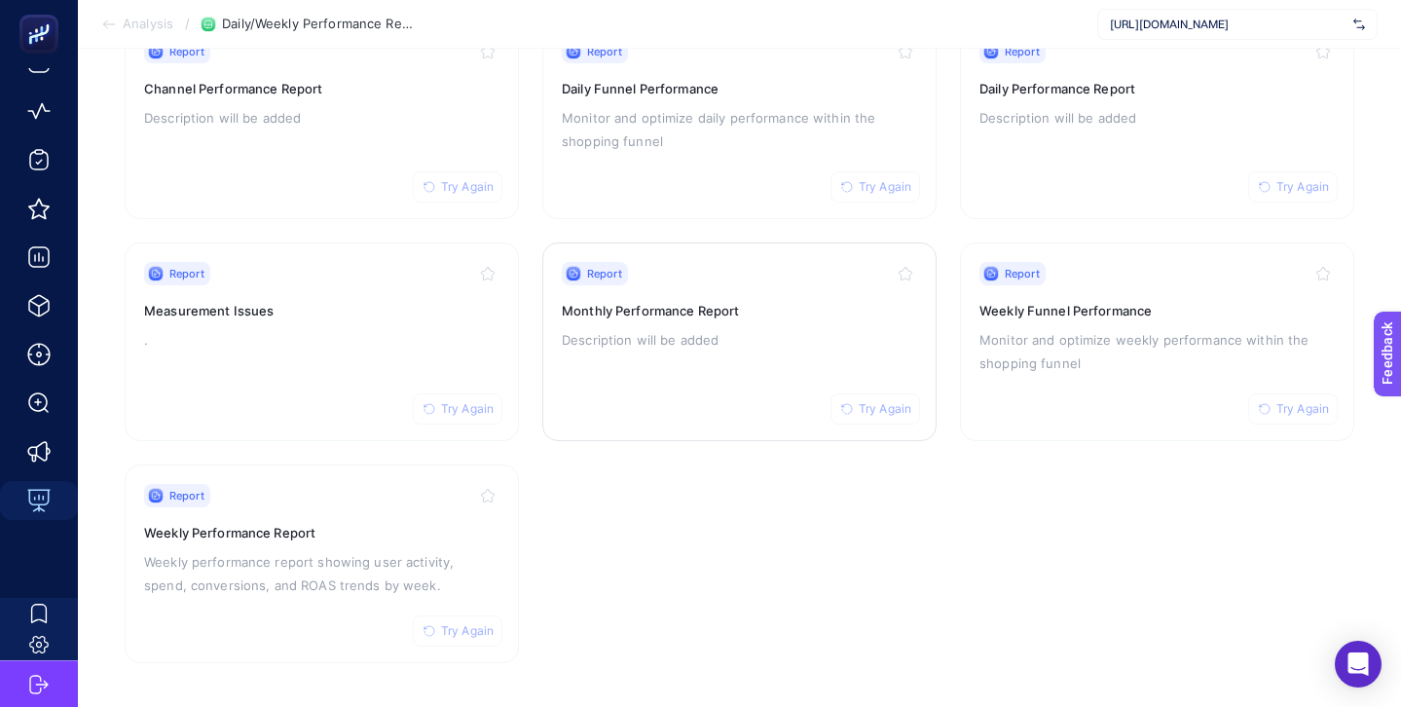
click at [851, 306] on h3 "Monthly Performance Report" at bounding box center [739, 310] width 355 height 19
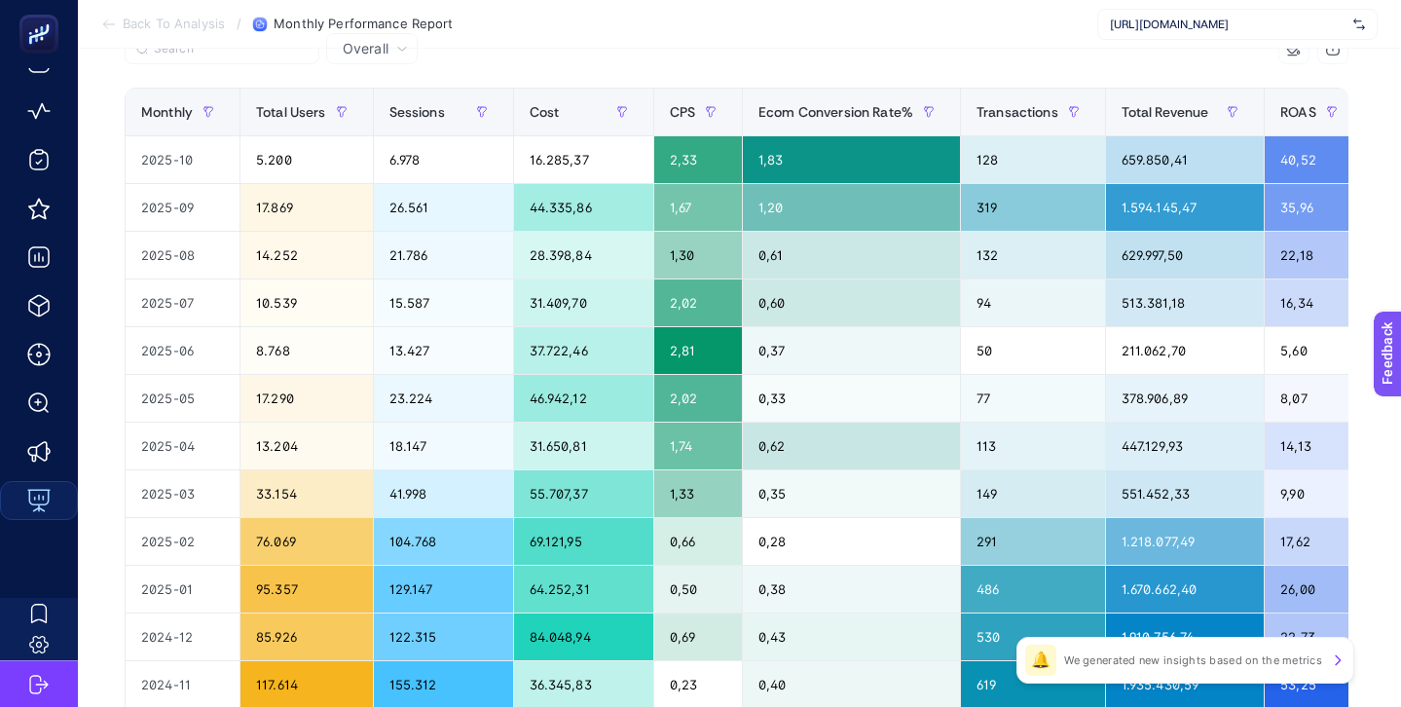
scroll to position [271, 0]
